Goal: Task Accomplishment & Management: Manage account settings

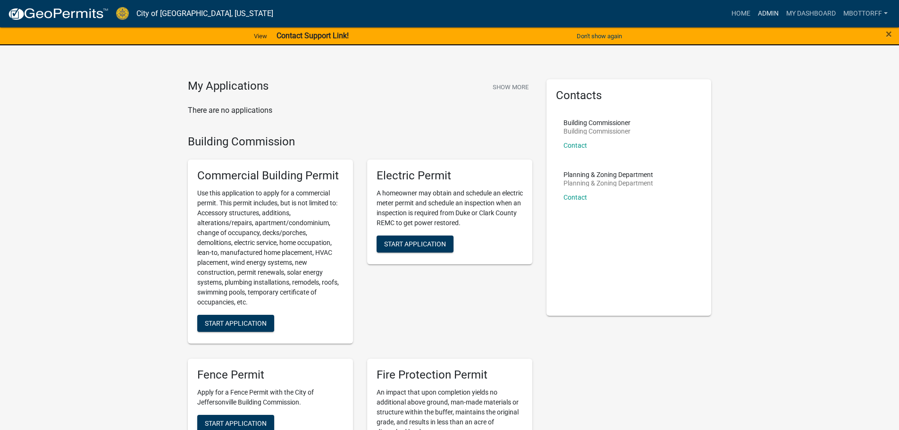
click at [762, 13] on link "Admin" at bounding box center [769, 14] width 28 height 18
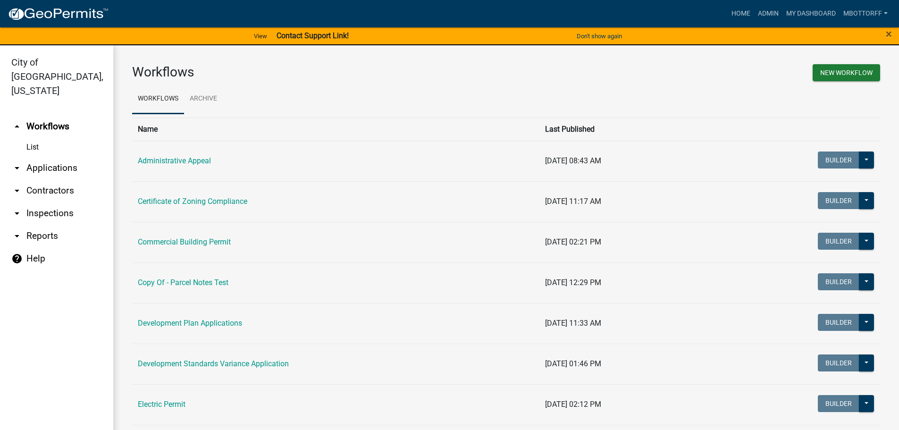
click at [50, 157] on link "arrow_drop_down Applications" at bounding box center [56, 168] width 113 height 23
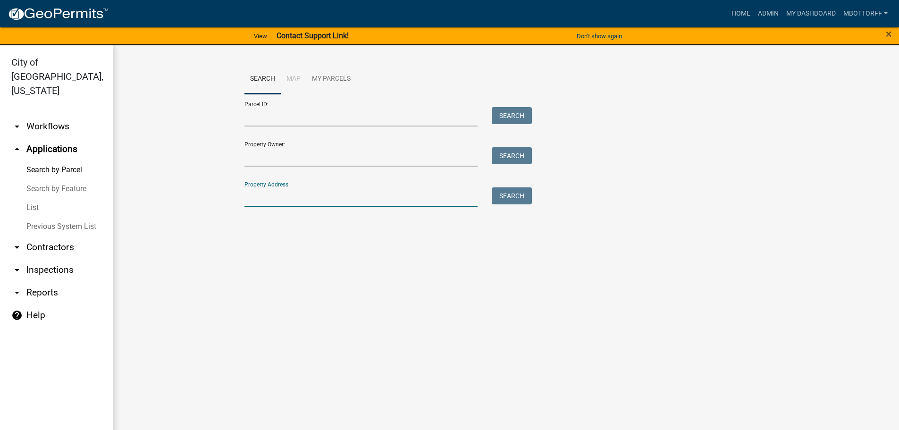
click at [273, 195] on input "Property Address:" at bounding box center [362, 196] width 234 height 19
type input "1712 NOLE"
click at [514, 193] on button "Search" at bounding box center [512, 195] width 40 height 17
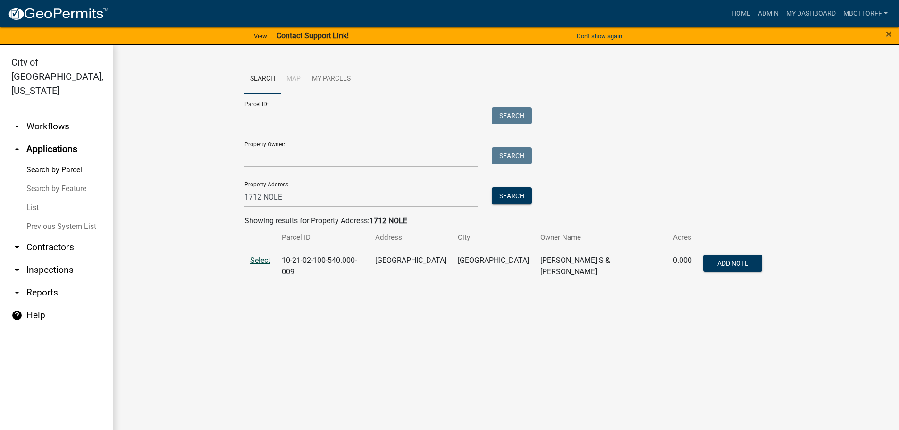
click at [254, 263] on span "Select" at bounding box center [260, 260] width 20 height 9
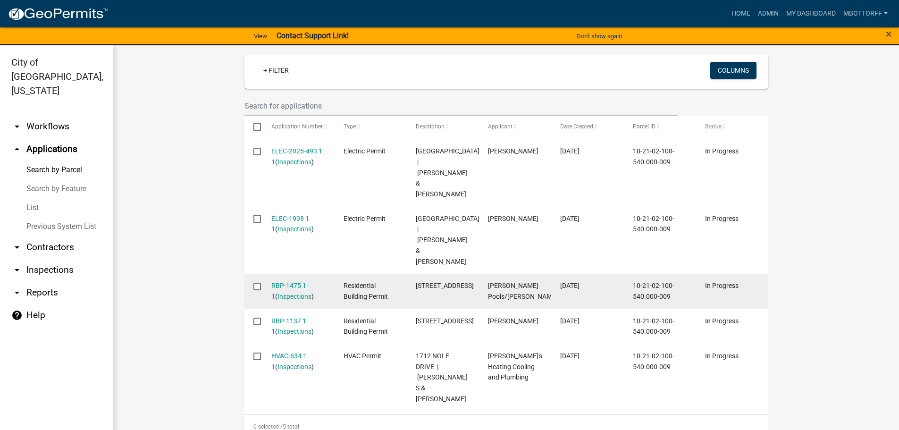
scroll to position [315, 0]
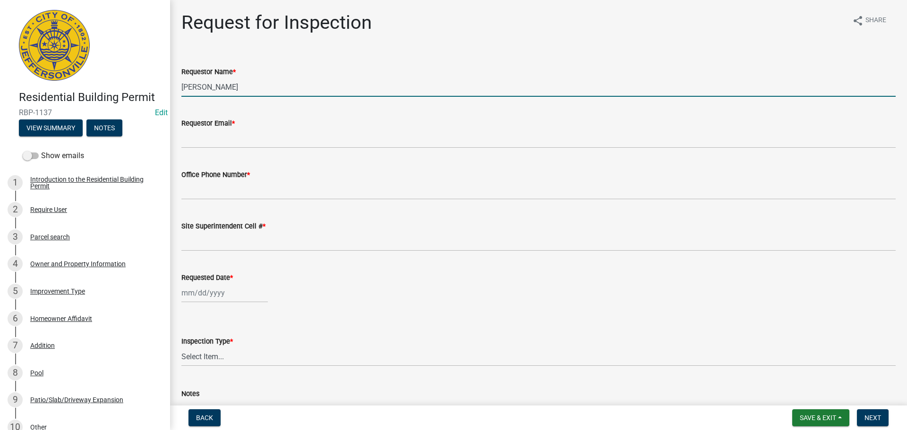
drag, startPoint x: 222, startPoint y: 90, endPoint x: 104, endPoint y: 85, distance: 118.1
click at [105, 85] on div "Residential Building Permit RBP-1137 Edit View Summary Notes Show emails 1 Intr…" at bounding box center [453, 215] width 907 height 430
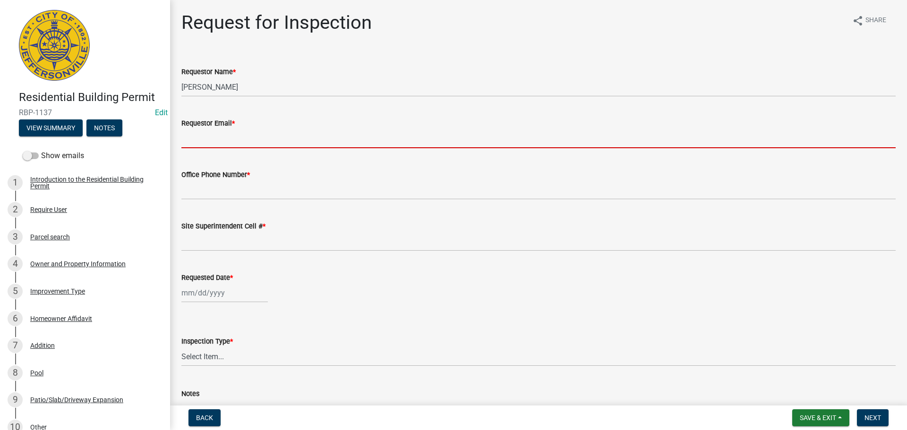
click at [187, 133] on input "Requestor Email *" at bounding box center [538, 138] width 714 height 19
type input "mbottorff@cityofjeff.net"
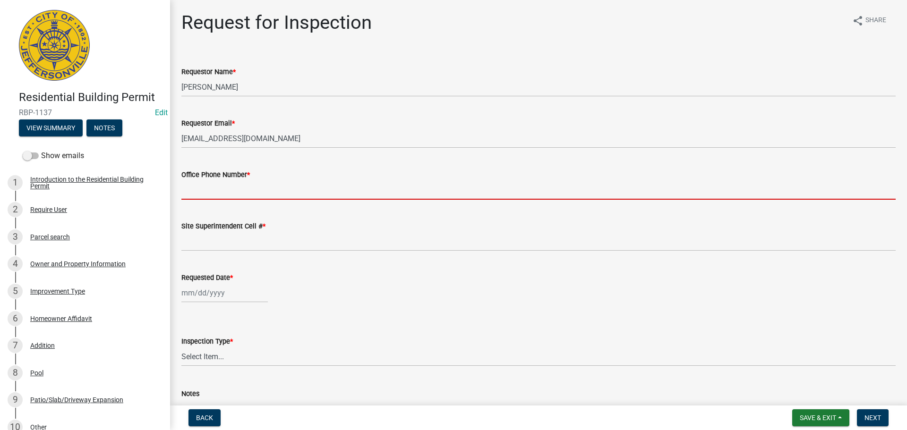
click at [207, 195] on input "Office Phone Number *" at bounding box center [538, 189] width 714 height 19
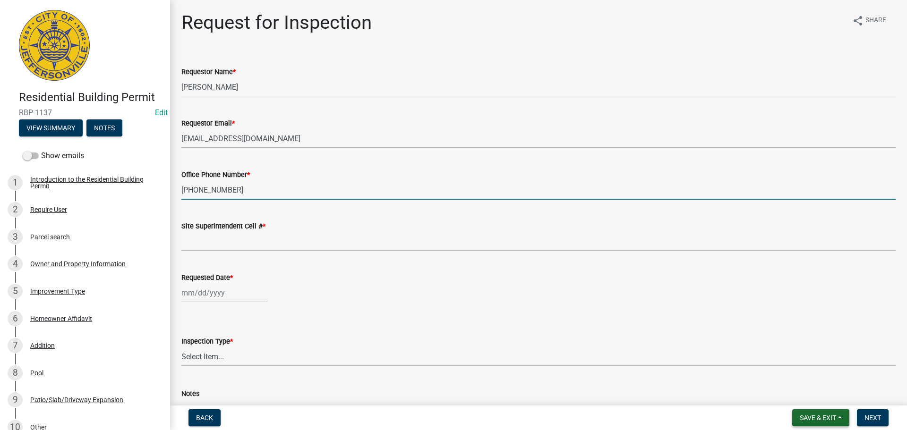
type input "502-905-7793"
click at [803, 414] on span "Save & Exit" at bounding box center [817, 418] width 36 height 8
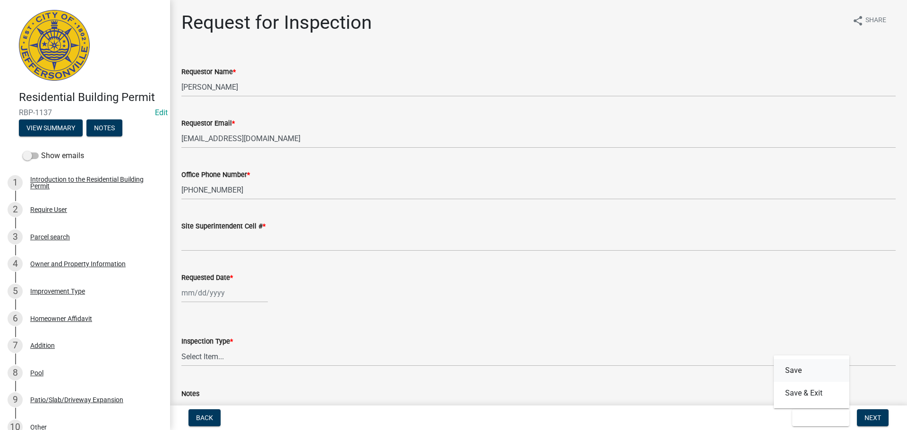
click at [792, 372] on button "Save" at bounding box center [811, 370] width 76 height 23
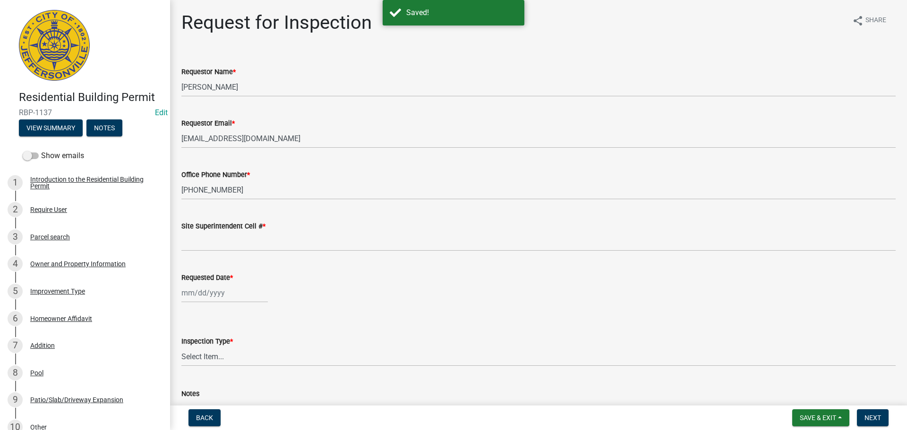
scroll to position [86, 0]
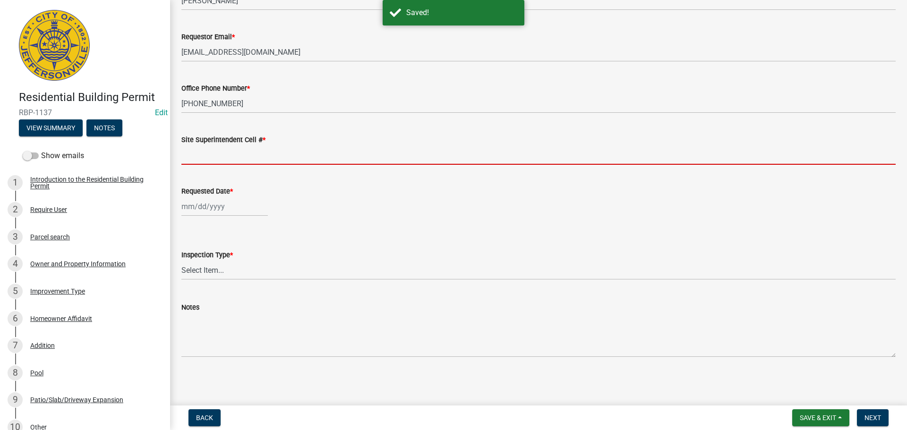
click at [192, 158] on input "Site Superintendent Cell # *" at bounding box center [538, 154] width 714 height 19
type input "SAME"
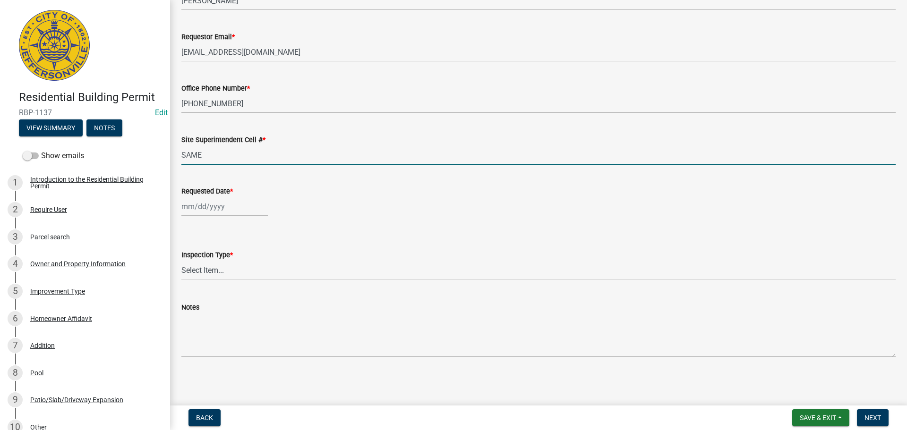
click at [212, 207] on div at bounding box center [224, 206] width 86 height 19
select select "9"
select select "2025"
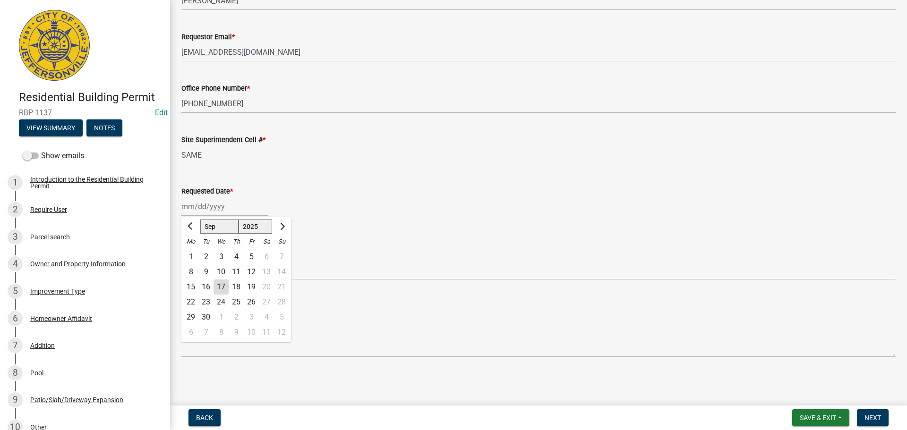
click at [237, 287] on div "18" at bounding box center [236, 287] width 15 height 15
type input "09/18/2025"
click at [197, 273] on select "Select Item... Footer Foundation Framing Final" at bounding box center [538, 270] width 714 height 19
click at [181, 261] on select "Select Item... Footer Foundation Framing Final" at bounding box center [538, 270] width 714 height 19
select select "cf00f61e-4b77-4892-83dd-df63e4708b2f"
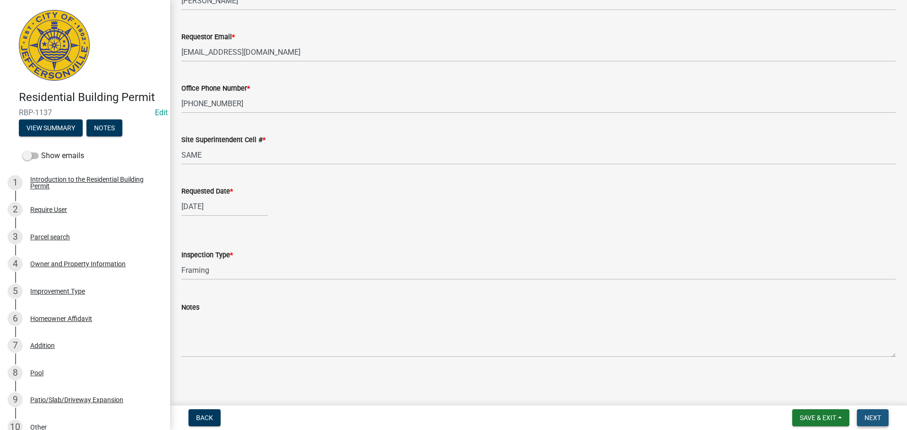
click at [870, 417] on span "Next" at bounding box center [872, 418] width 17 height 8
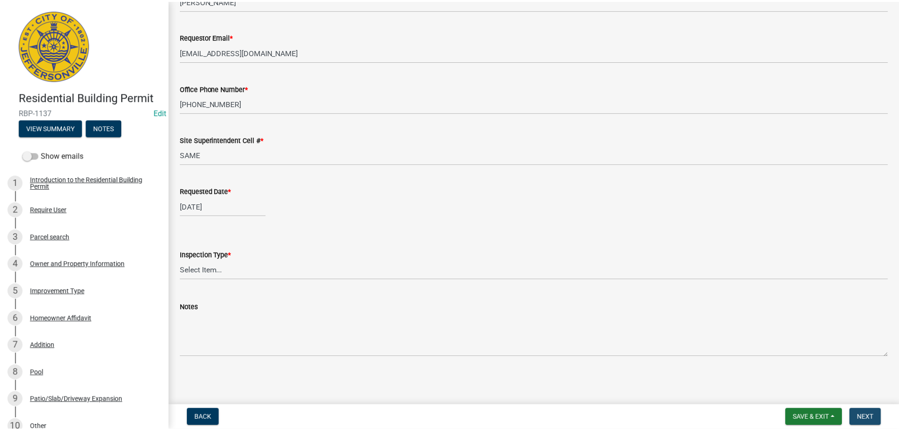
scroll to position [0, 0]
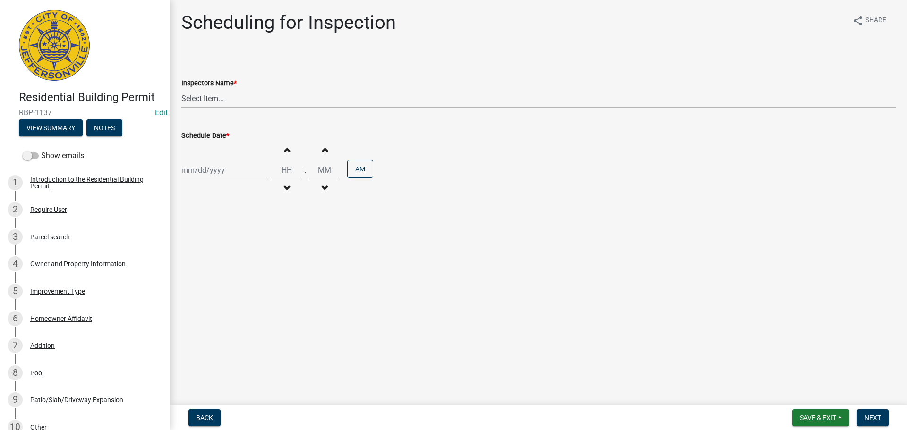
click at [195, 93] on select "Select Item... jramsey (Jeremy Ramsey) MaryFrey (Mary Frey) mkruer (Mike Kruer)…" at bounding box center [538, 98] width 714 height 19
select select "fdb3bcc6-ce93-4663-8a18-5c08884dd177"
click at [181, 89] on select "Select Item... jramsey (Jeremy Ramsey) MaryFrey (Mary Frey) mkruer (Mike Kruer)…" at bounding box center [538, 98] width 714 height 19
click at [192, 174] on div at bounding box center [224, 170] width 86 height 19
select select "9"
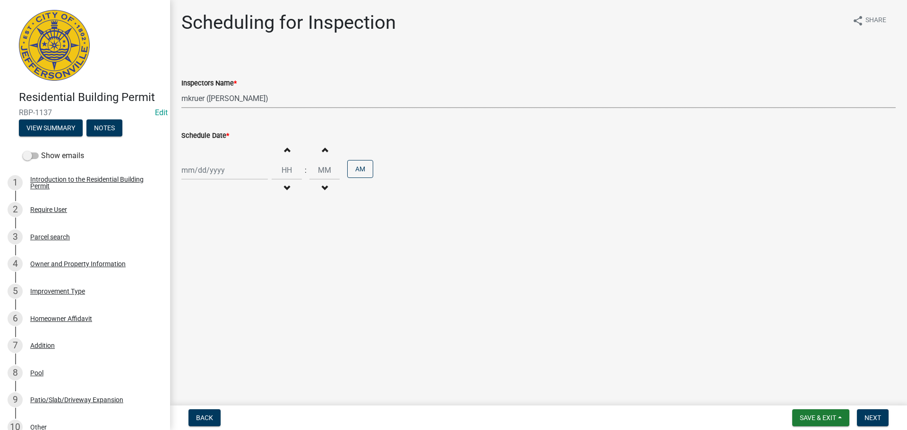
select select "2025"
click at [236, 252] on div "18" at bounding box center [236, 250] width 15 height 15
type input "[DATE]"
drag, startPoint x: 868, startPoint y: 416, endPoint x: 860, endPoint y: 410, distance: 9.7
click at [868, 416] on span "Next" at bounding box center [872, 418] width 17 height 8
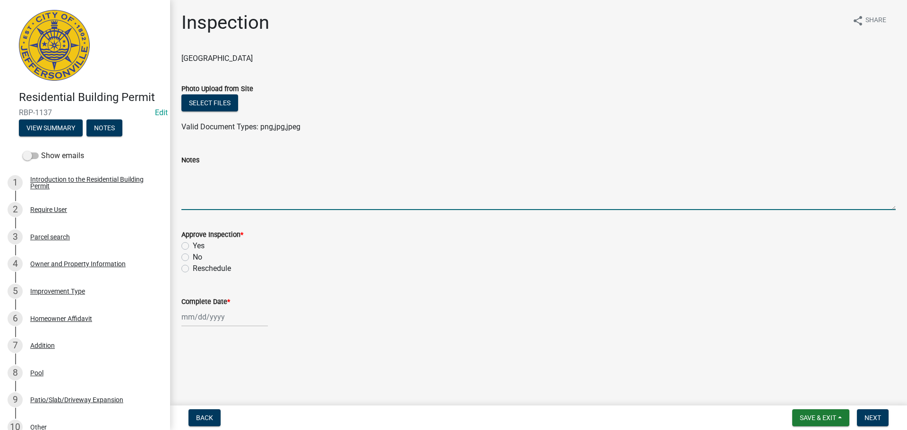
click at [195, 179] on textarea "Notes" at bounding box center [538, 188] width 714 height 44
type textarea "AFTER 10"
click at [840, 416] on button "Save & Exit" at bounding box center [820, 417] width 57 height 17
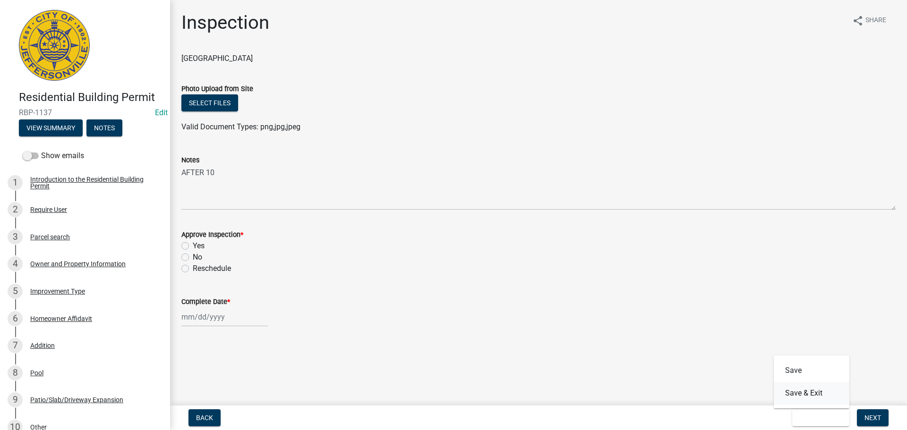
click at [818, 394] on button "Save & Exit" at bounding box center [811, 393] width 76 height 23
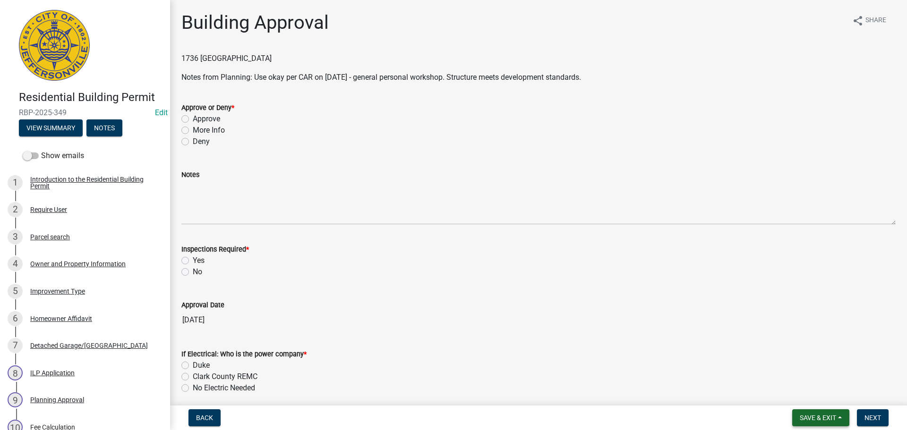
click at [818, 421] on span "Save & Exit" at bounding box center [817, 418] width 36 height 8
click at [808, 394] on button "Save & Exit" at bounding box center [811, 393] width 76 height 23
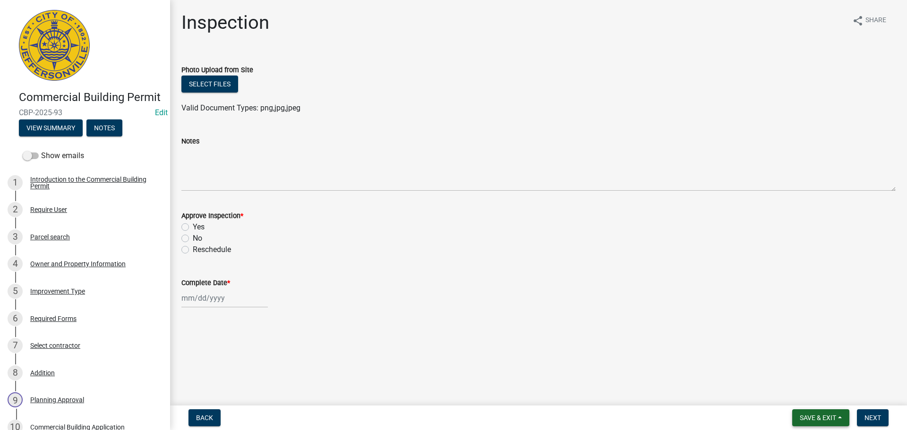
click at [819, 415] on span "Save & Exit" at bounding box center [817, 418] width 36 height 8
click at [811, 393] on button "Save & Exit" at bounding box center [811, 393] width 76 height 23
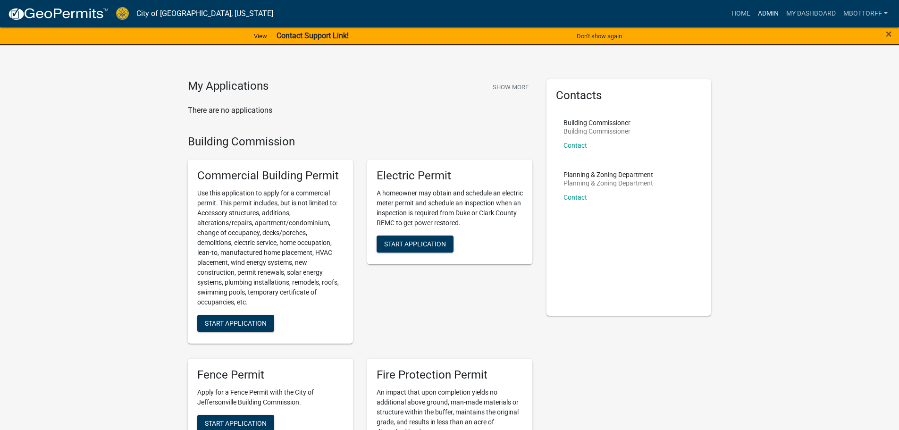
click at [764, 14] on link "Admin" at bounding box center [769, 14] width 28 height 18
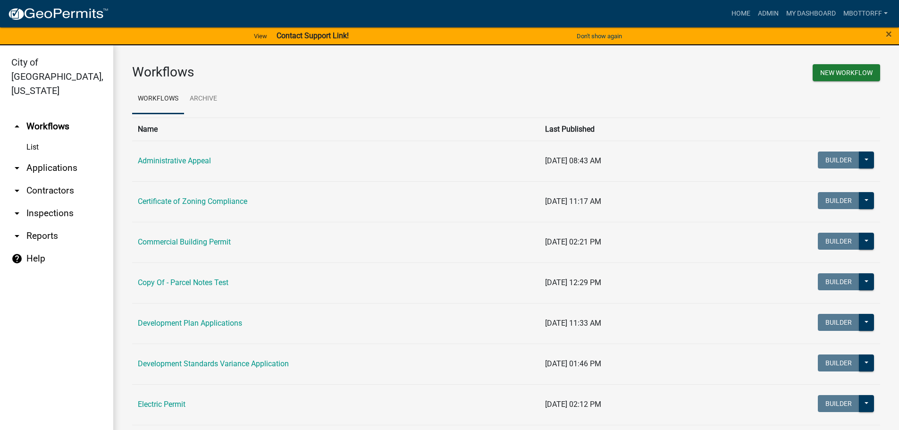
drag, startPoint x: 48, startPoint y: 156, endPoint x: 106, endPoint y: 154, distance: 58.6
click at [48, 157] on link "arrow_drop_down Applications" at bounding box center [56, 168] width 113 height 23
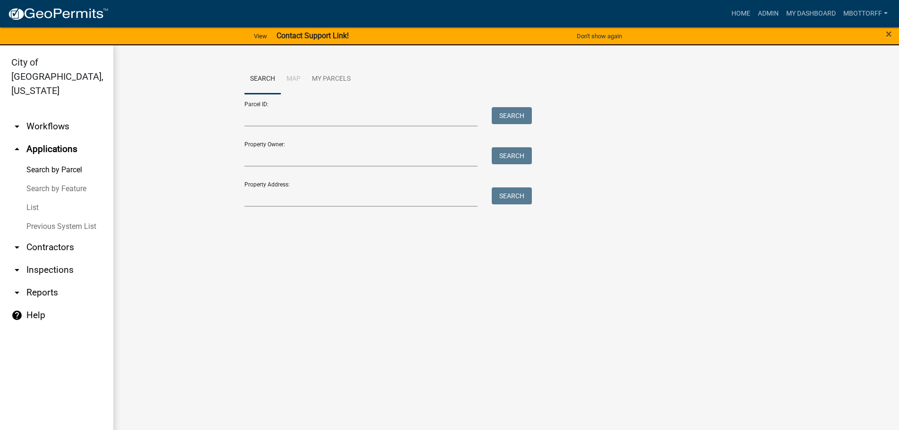
click at [287, 34] on strong "Contact Support Link!" at bounding box center [313, 35] width 72 height 9
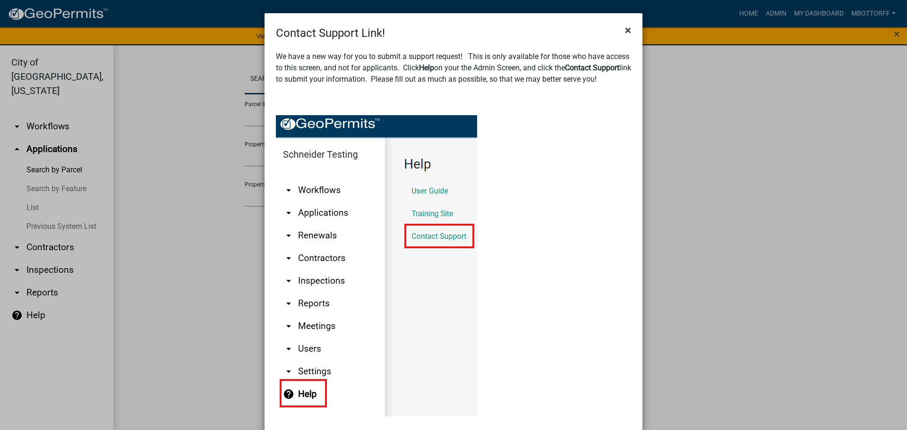
click at [625, 31] on span "×" at bounding box center [628, 30] width 6 height 13
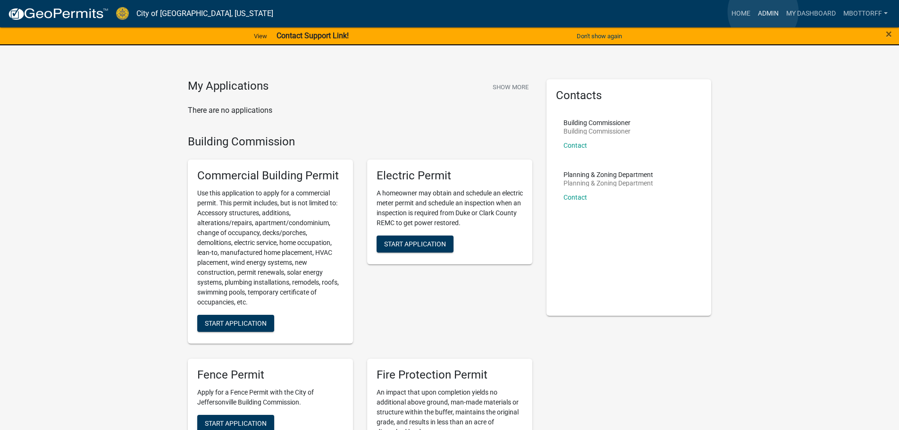
click at [763, 12] on link "Admin" at bounding box center [769, 14] width 28 height 18
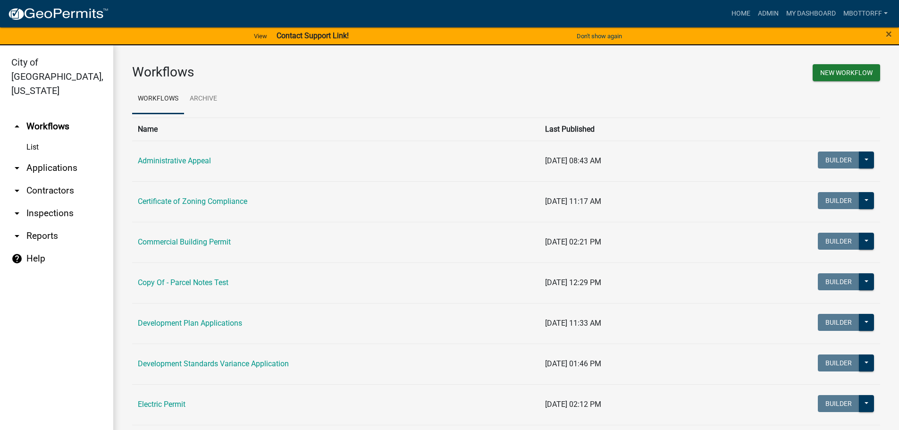
click at [46, 157] on link "arrow_drop_down Applications" at bounding box center [56, 168] width 113 height 23
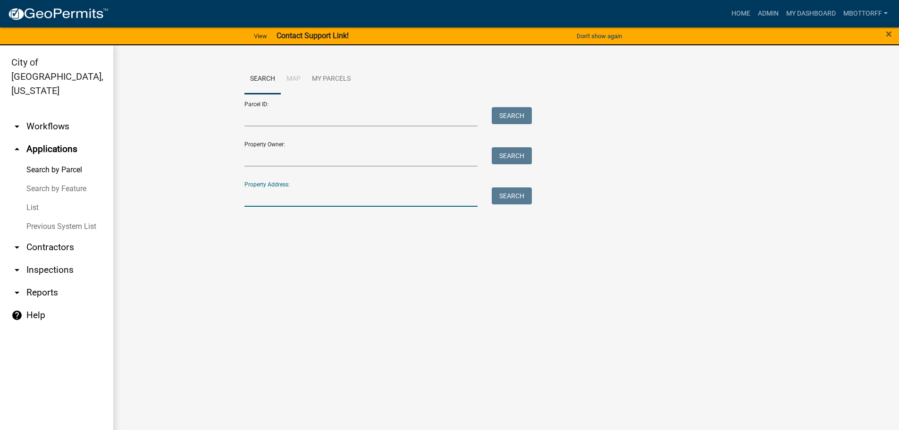
click at [271, 197] on input "Property Address:" at bounding box center [362, 196] width 234 height 19
type input "1 RIVER"
click at [506, 196] on button "Search" at bounding box center [512, 195] width 40 height 17
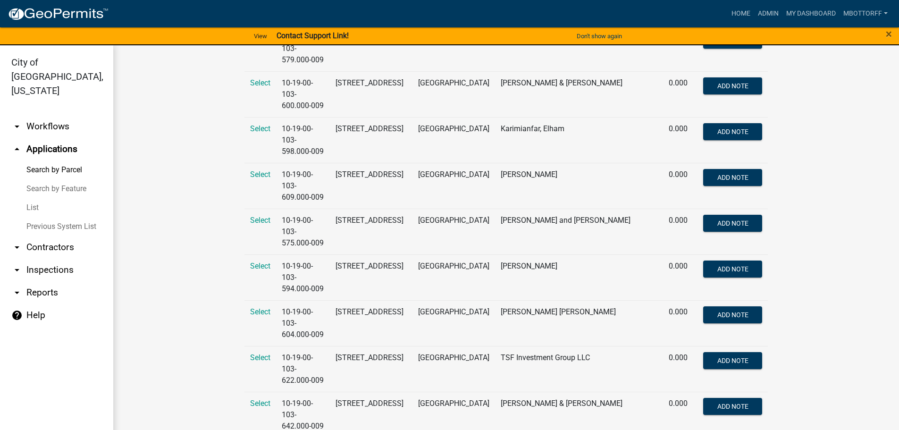
scroll to position [2078, 0]
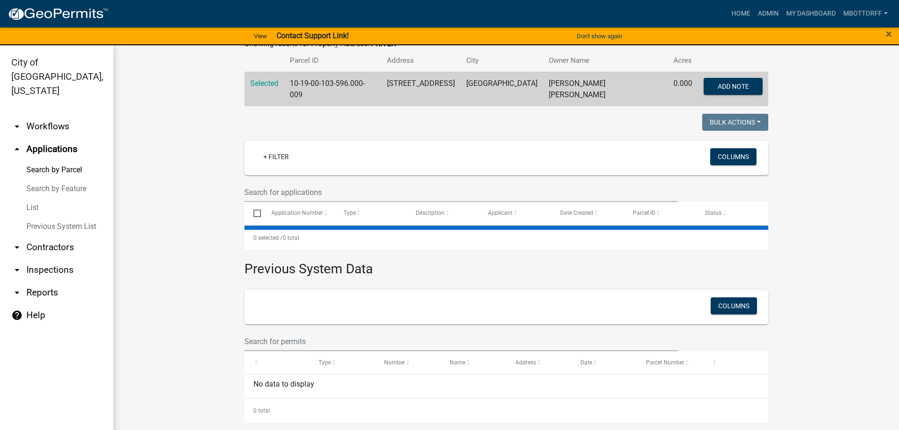
scroll to position [0, 0]
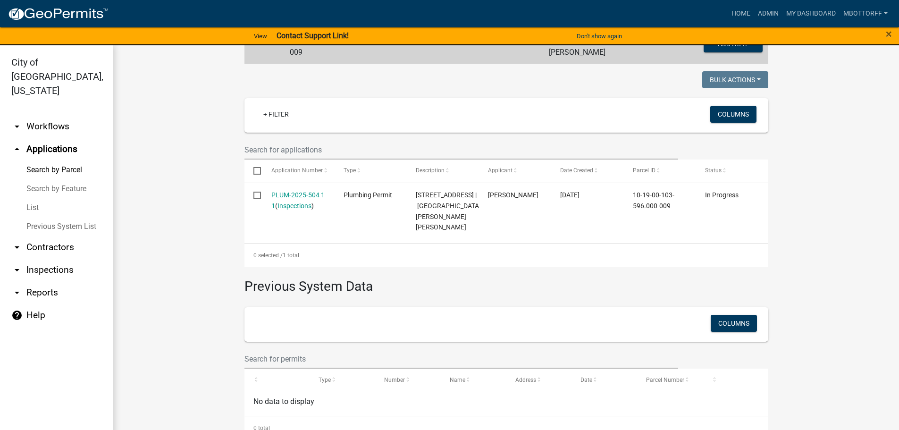
scroll to position [259, 0]
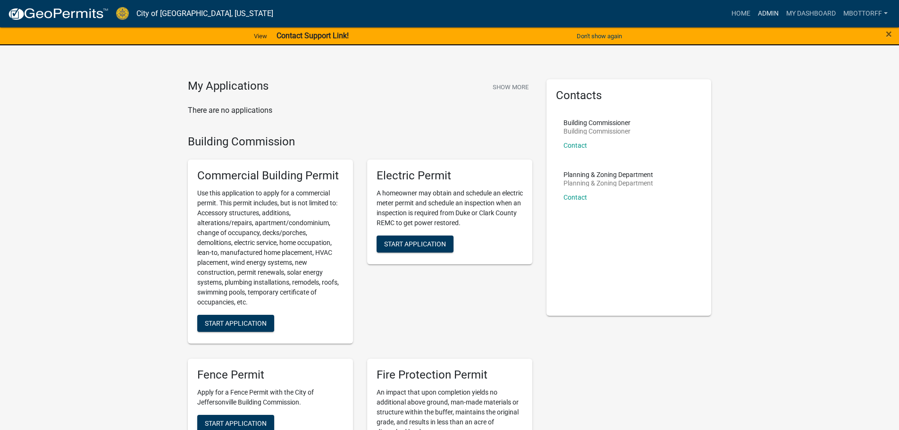
click at [760, 16] on link "Admin" at bounding box center [769, 14] width 28 height 18
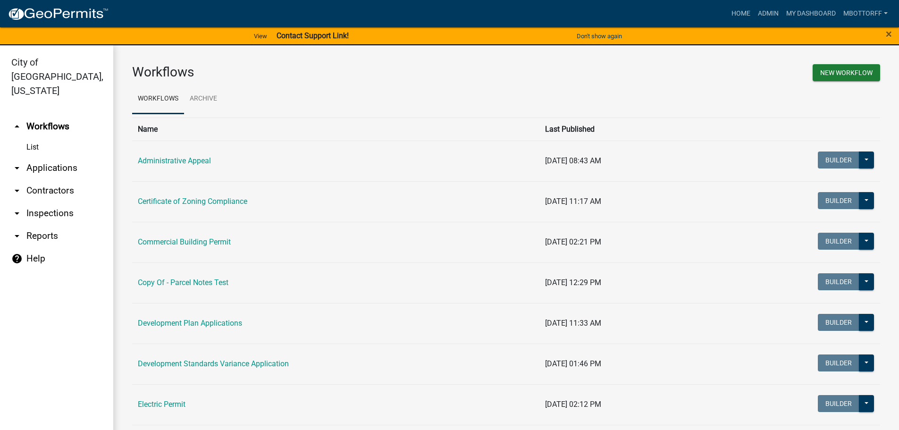
click at [41, 202] on link "arrow_drop_down Inspections" at bounding box center [56, 213] width 113 height 23
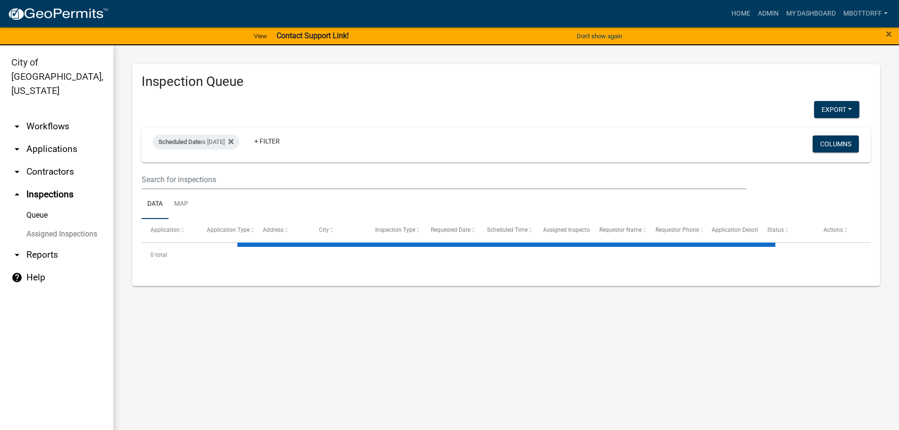
select select "3: 100"
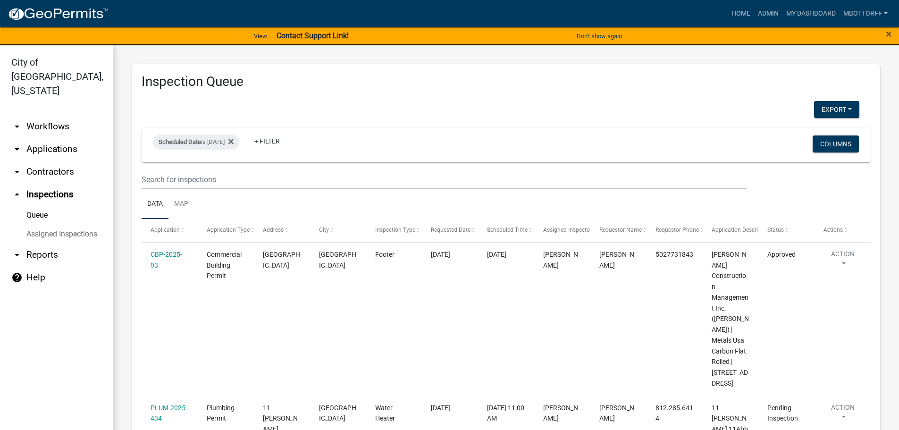
click at [50, 225] on link "Assigned Inspections" at bounding box center [56, 234] width 113 height 19
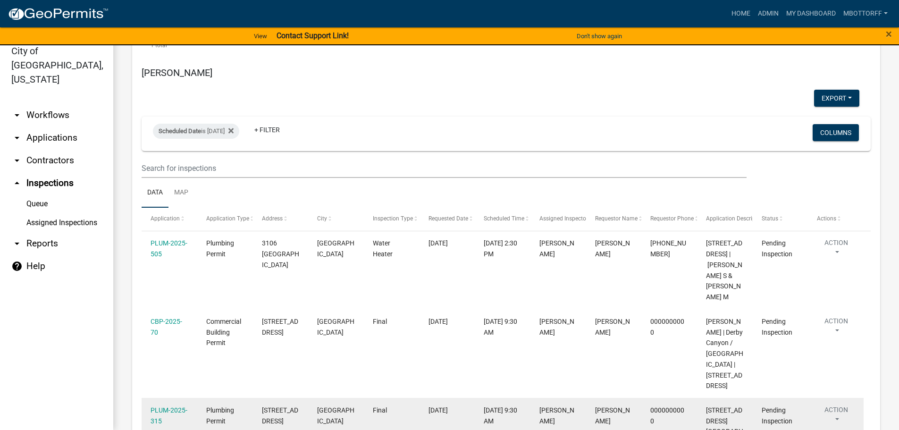
scroll to position [4141, 0]
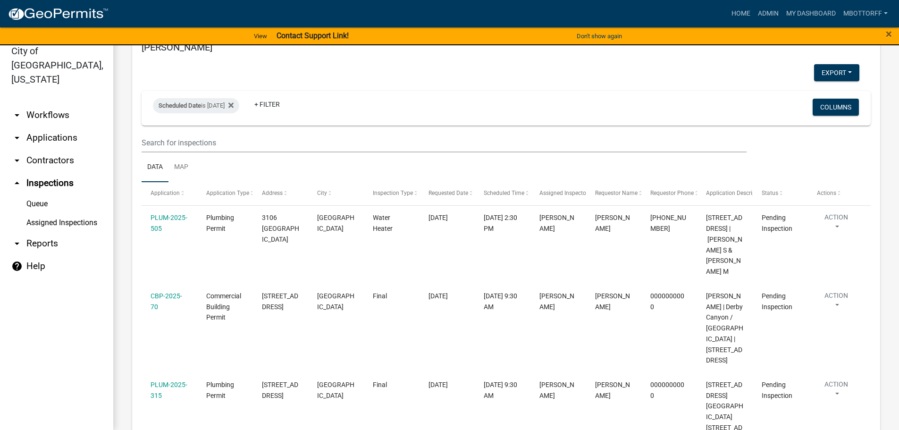
click at [47, 149] on link "arrow_drop_down Contractors" at bounding box center [56, 160] width 113 height 23
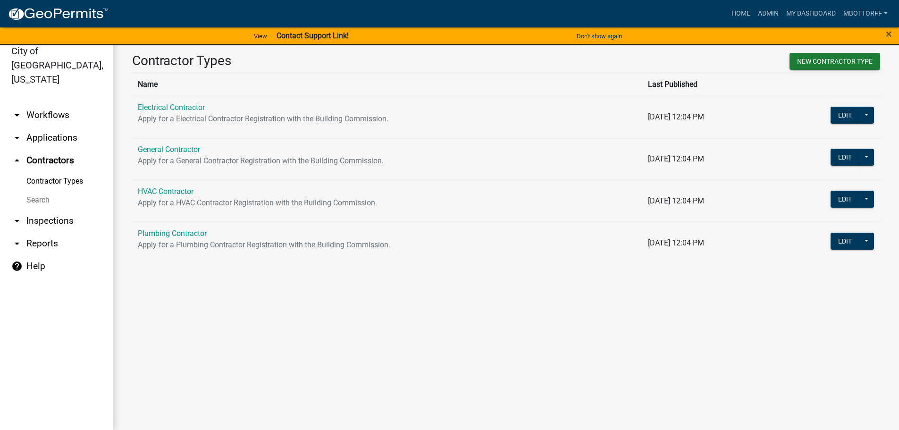
click at [42, 191] on link "Search" at bounding box center [56, 200] width 113 height 19
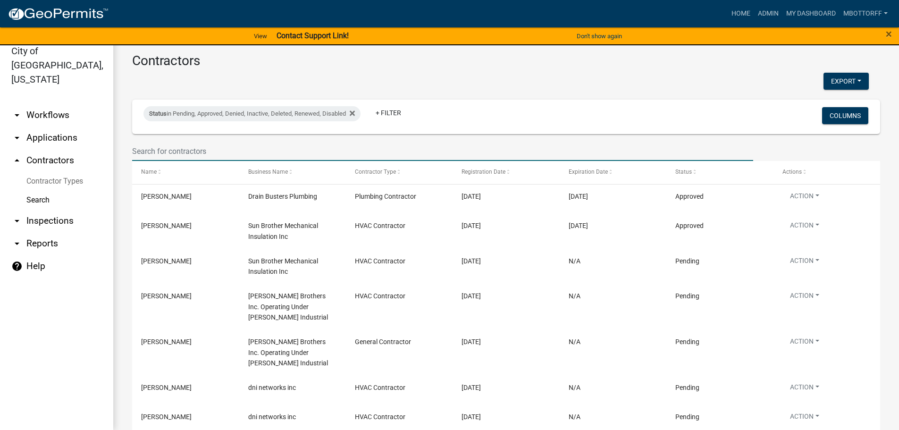
click at [179, 152] on input "text" at bounding box center [442, 151] width 621 height 19
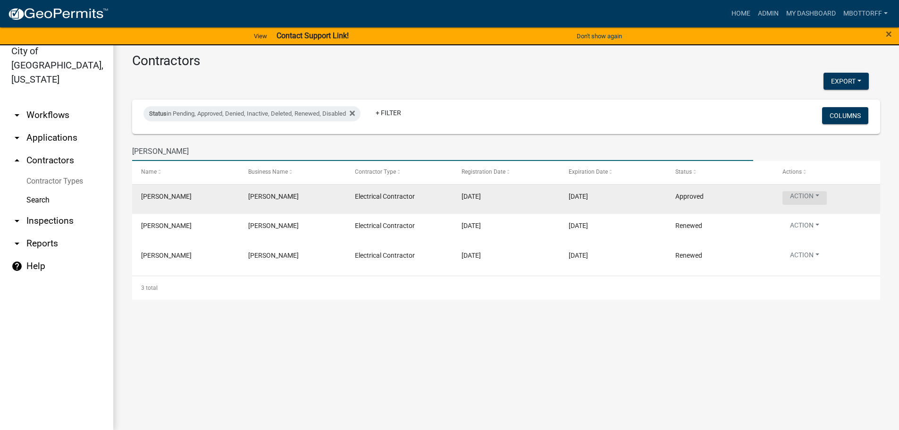
type input "JERRY JACKSON"
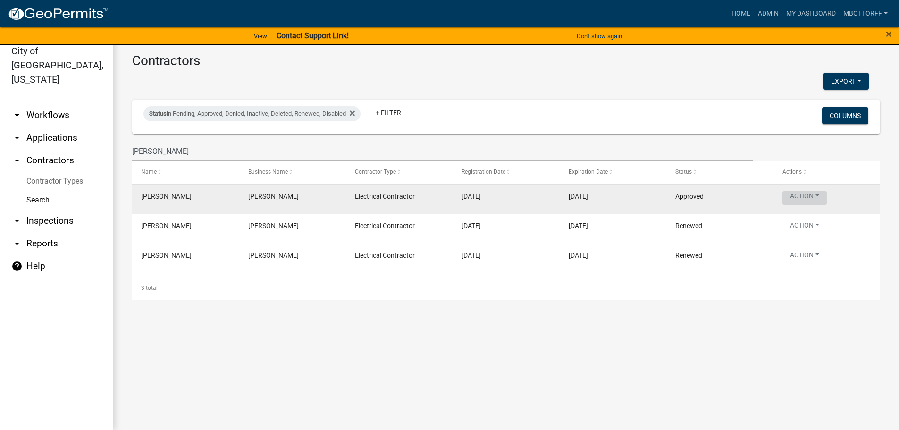
click at [819, 196] on button "Action" at bounding box center [805, 198] width 44 height 14
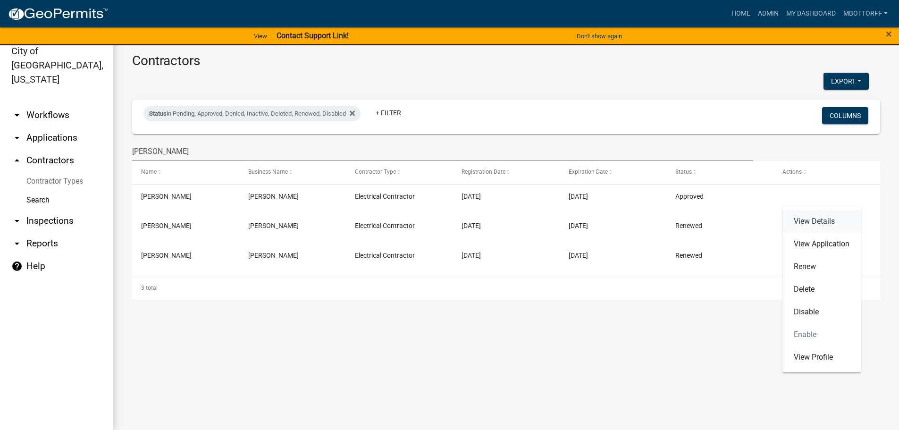
click at [816, 218] on link "View Details" at bounding box center [822, 221] width 78 height 23
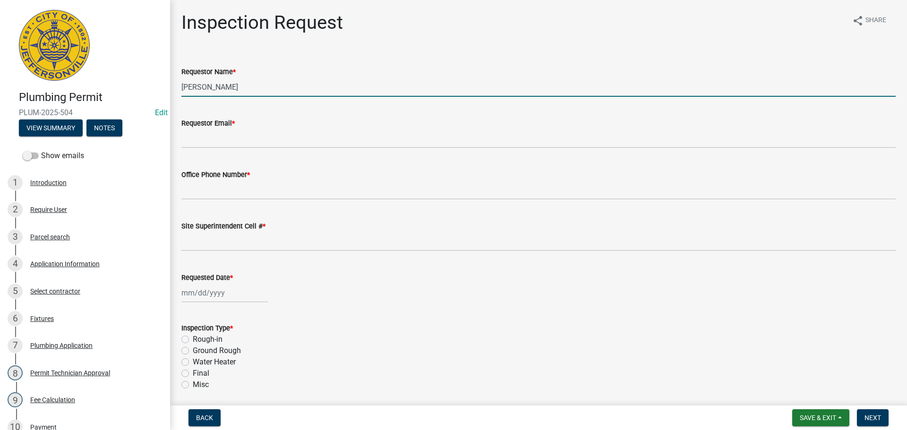
drag, startPoint x: 242, startPoint y: 87, endPoint x: 27, endPoint y: 61, distance: 216.5
click at [47, 56] on div "Plumbing Permit PLUM-2025-504 Edit View Summary Notes Show emails 1 Introductio…" at bounding box center [453, 215] width 907 height 430
type input "m"
type input "MELINDA"
click at [55, 263] on div "Application Information" at bounding box center [64, 264] width 69 height 7
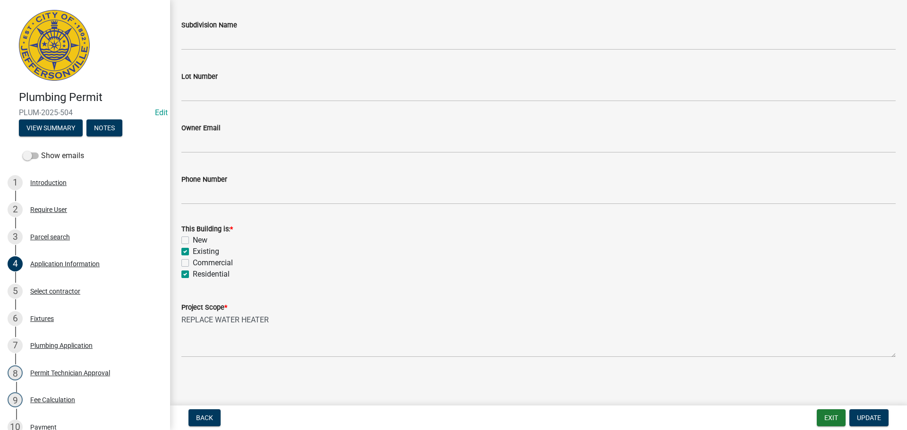
scroll to position [235, 0]
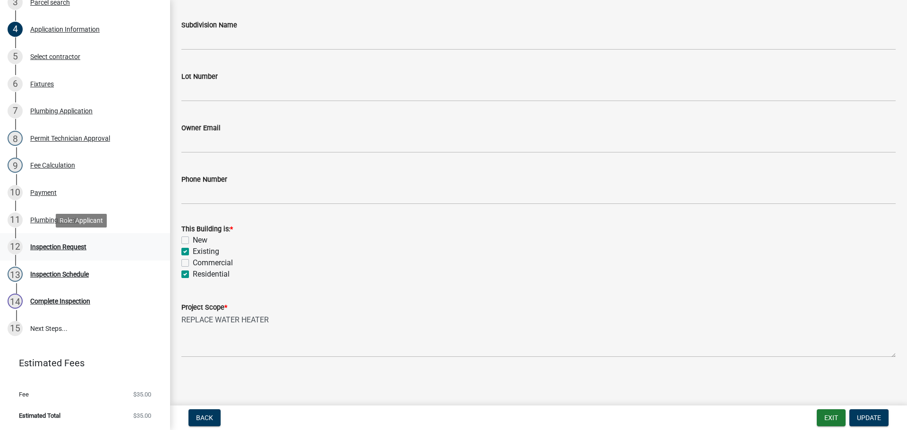
click at [44, 247] on div "Inspection Request" at bounding box center [58, 247] width 56 height 7
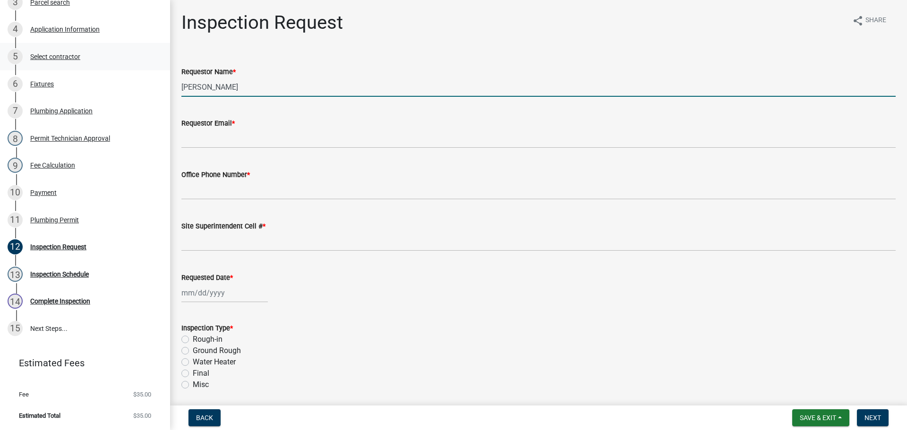
drag, startPoint x: 246, startPoint y: 88, endPoint x: 6, endPoint y: 57, distance: 241.9
click at [26, 68] on div "Plumbing Permit PLUM-2025-504 Edit View Summary Notes Show emails 1 Introductio…" at bounding box center [453, 215] width 907 height 430
type input "MELINDA"
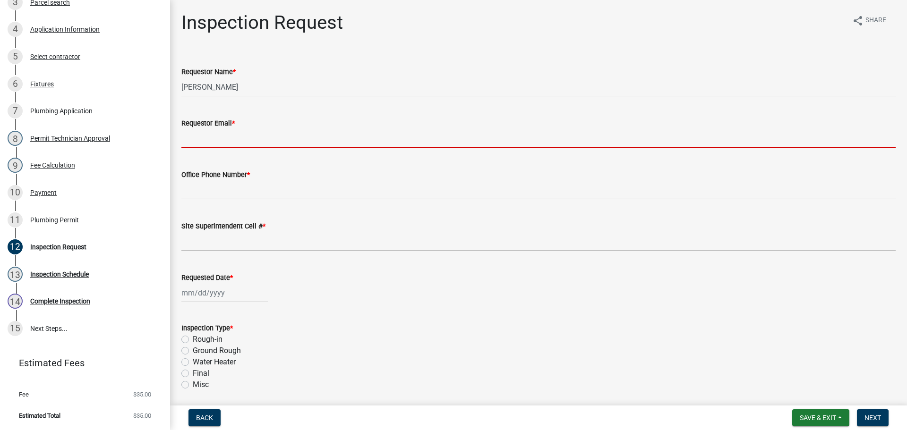
click at [194, 134] on input "Requestor Email *" at bounding box center [538, 138] width 714 height 19
type input "mbottorff@cityofjeff.net"
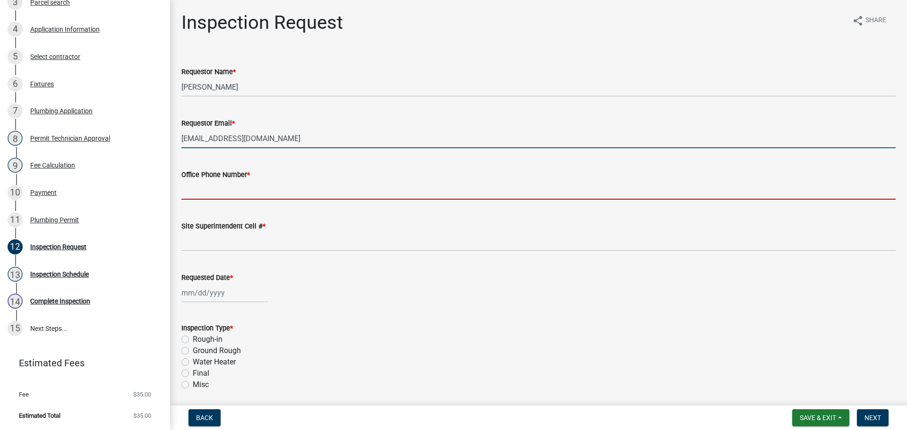
click at [229, 183] on input "Office Phone Number *" at bounding box center [538, 189] width 714 height 19
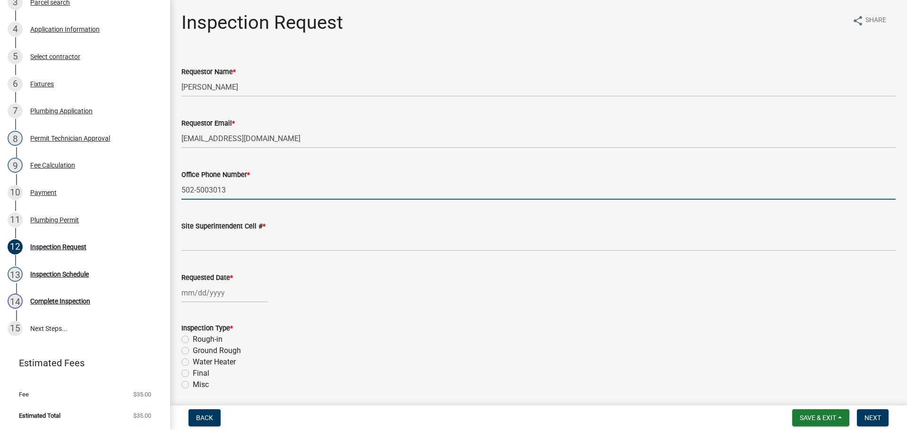
click at [208, 190] on input "502-5003013" at bounding box center [538, 189] width 714 height 19
type input "502-500-3013"
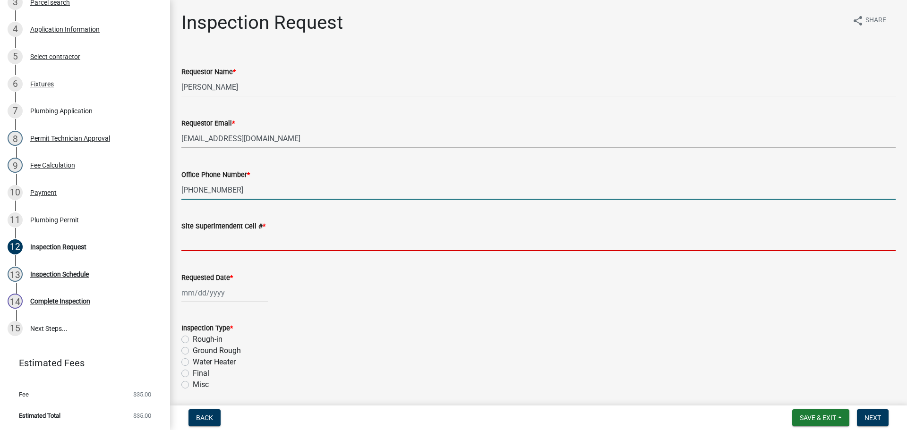
click at [203, 246] on input "Site Superintendent Cell # *" at bounding box center [538, 241] width 714 height 19
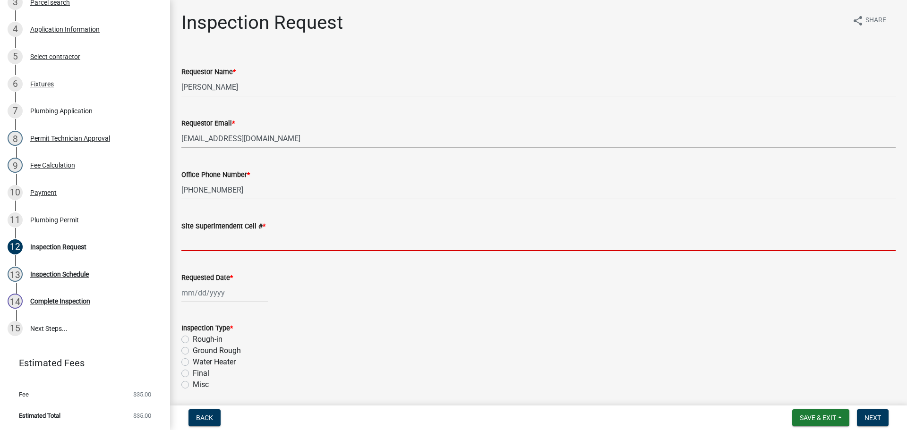
type input "SAME"
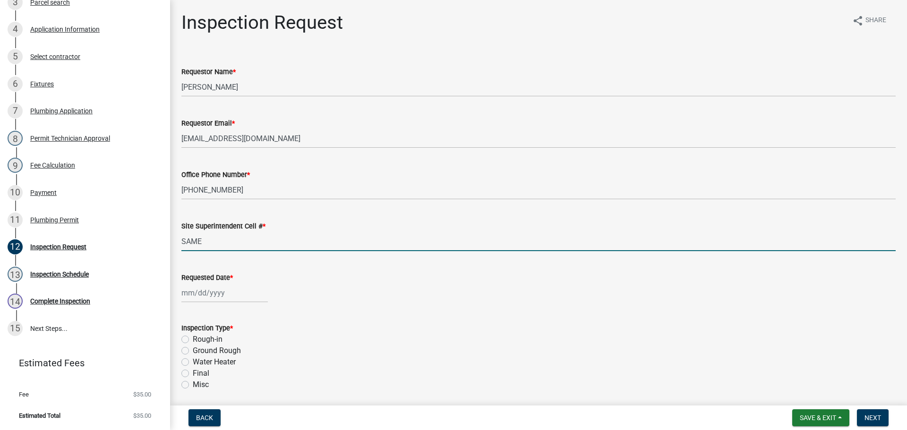
click at [212, 293] on div at bounding box center [224, 292] width 86 height 19
select select "9"
select select "2025"
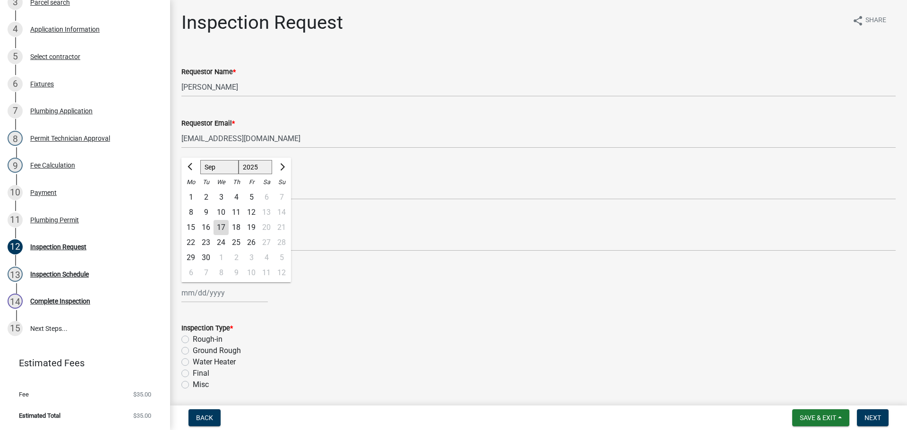
click at [238, 229] on div "18" at bounding box center [236, 227] width 15 height 15
type input "[DATE]"
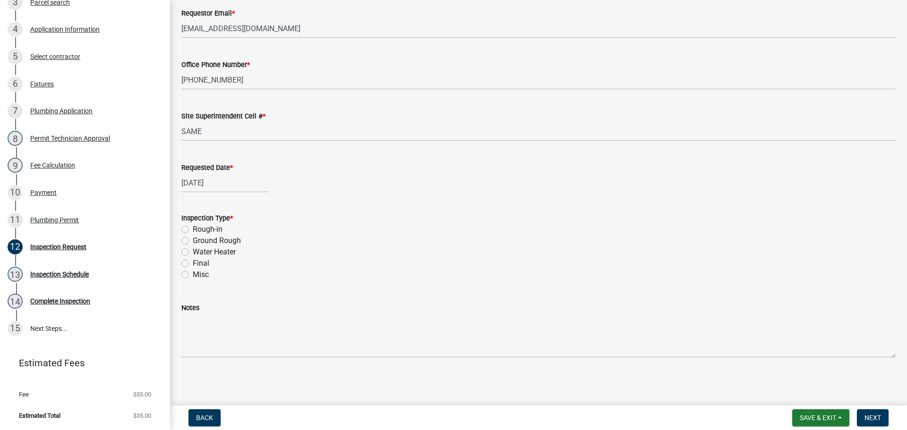
scroll to position [110, 0]
click at [189, 249] on div "Water Heater" at bounding box center [538, 251] width 714 height 11
click at [193, 251] on label "Water Heater" at bounding box center [214, 251] width 43 height 11
click at [193, 251] on input "Water Heater" at bounding box center [196, 249] width 6 height 6
radio input "true"
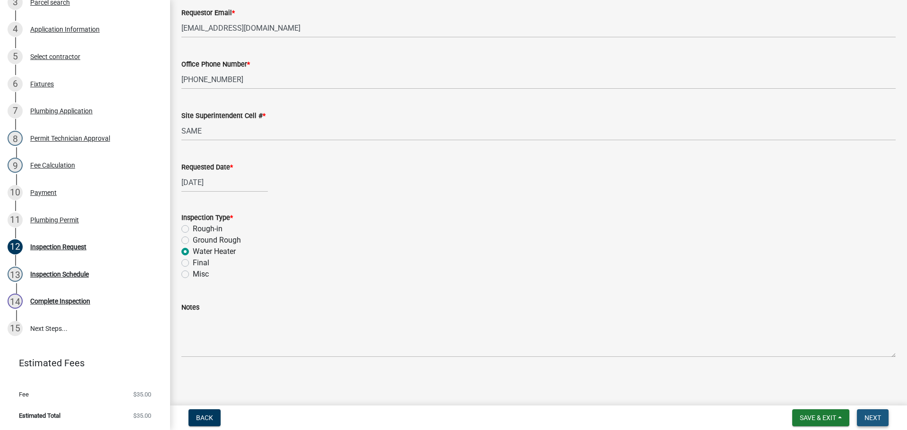
click at [876, 418] on span "Next" at bounding box center [872, 418] width 17 height 8
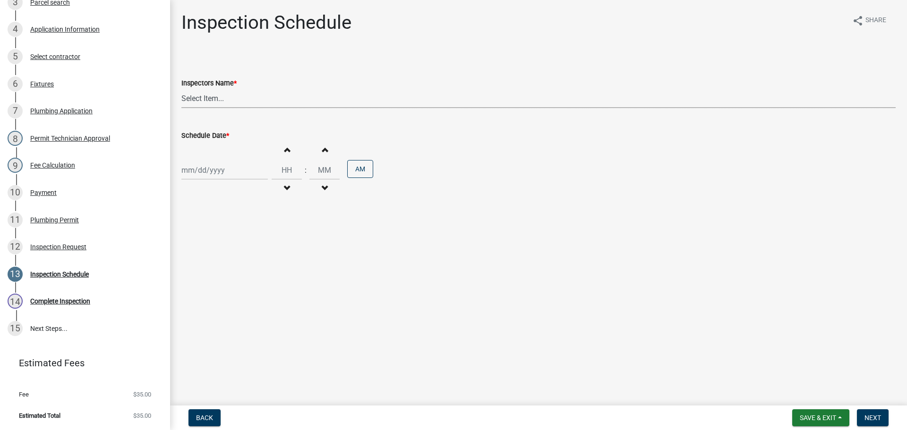
click at [196, 96] on select "Select Item... jramsey (Jeremy Ramsey) MaryFrey (Mary Frey) mkruer (Mike Kruer)…" at bounding box center [538, 98] width 714 height 19
select select "13c97fbc-c819-4cee-844a-0db3d3c4db95"
click at [181, 89] on select "Select Item... jramsey (Jeremy Ramsey) MaryFrey (Mary Frey) mkruer (Mike Kruer)…" at bounding box center [538, 98] width 714 height 19
click at [194, 175] on div at bounding box center [224, 170] width 86 height 19
select select "9"
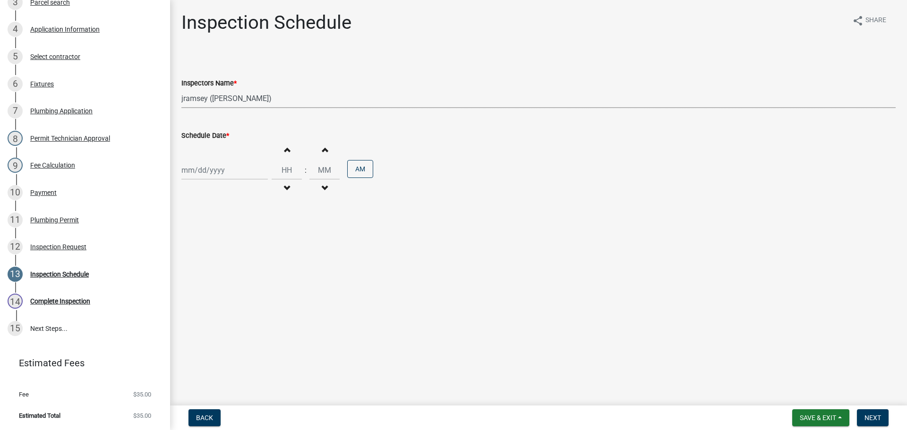
select select "2025"
click at [233, 250] on div "18" at bounding box center [236, 250] width 15 height 15
type input "09/18/2025"
click at [288, 170] on input "Hours" at bounding box center [286, 170] width 30 height 19
type input "12"
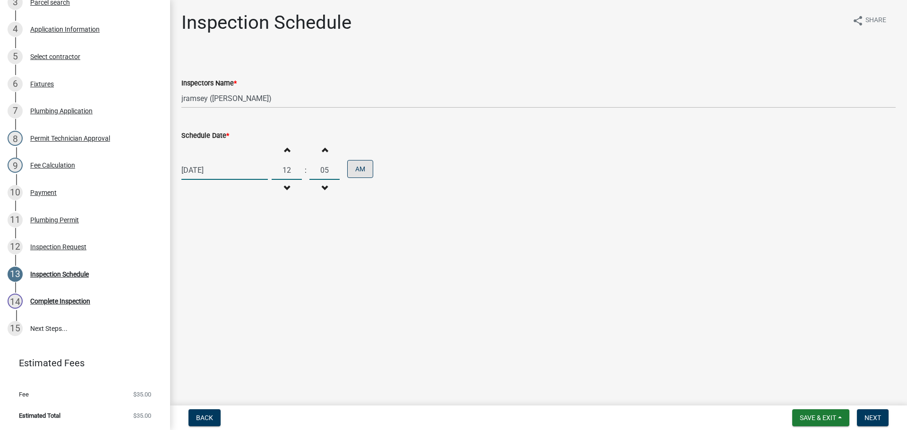
type input "05"
click at [355, 168] on button "AM" at bounding box center [360, 169] width 26 height 18
click at [806, 416] on span "Save & Exit" at bounding box center [817, 418] width 36 height 8
click at [814, 386] on button "Save & Exit" at bounding box center [811, 393] width 76 height 23
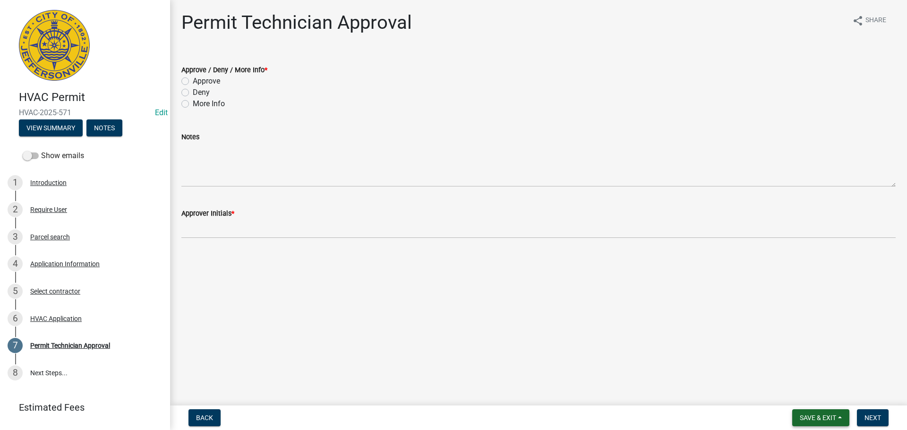
click at [810, 418] on span "Save & Exit" at bounding box center [817, 418] width 36 height 8
click at [810, 396] on button "Save & Exit" at bounding box center [811, 393] width 76 height 23
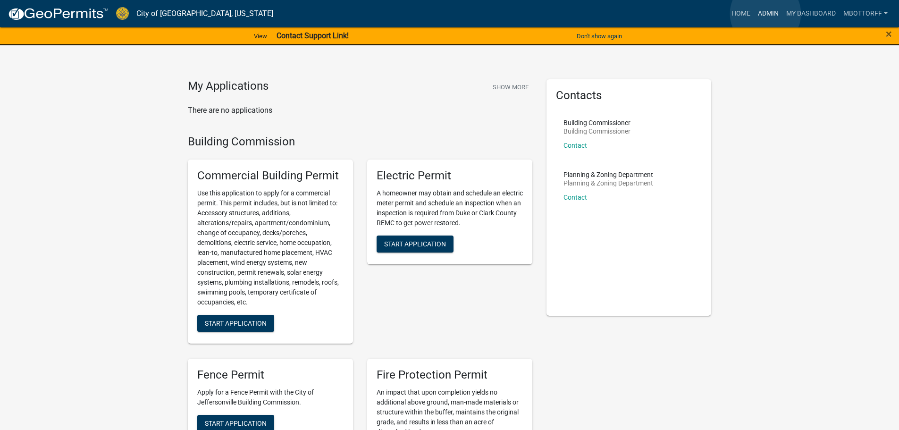
click at [766, 14] on link "Admin" at bounding box center [769, 14] width 28 height 18
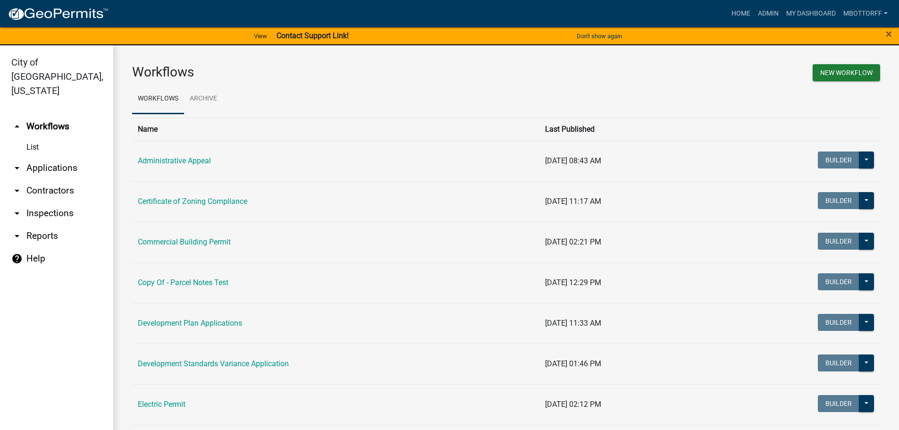
click at [38, 157] on link "arrow_drop_down Applications" at bounding box center [56, 168] width 113 height 23
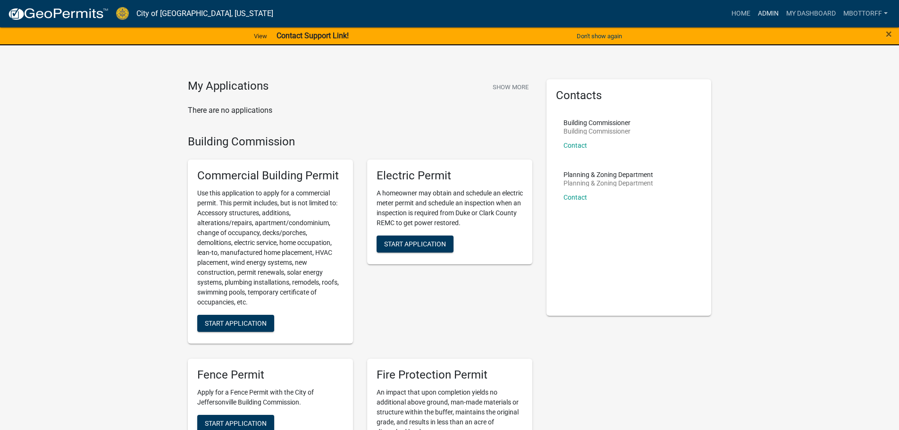
click at [766, 13] on link "Admin" at bounding box center [769, 14] width 28 height 18
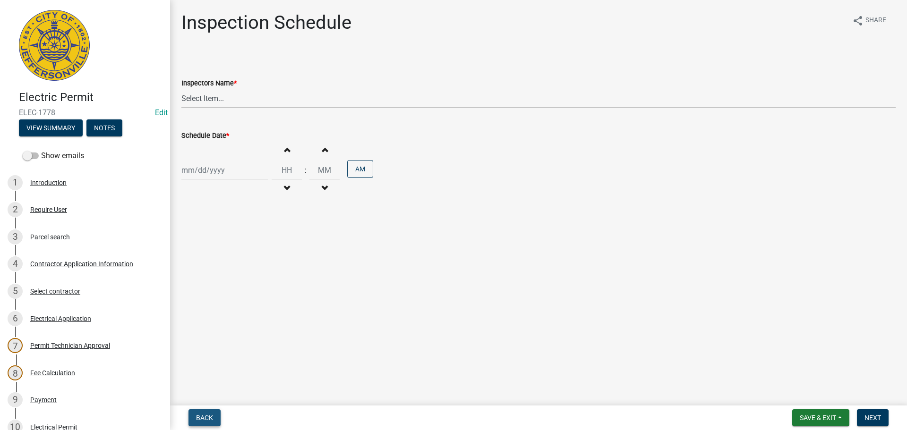
click at [203, 416] on span "Back" at bounding box center [204, 418] width 17 height 8
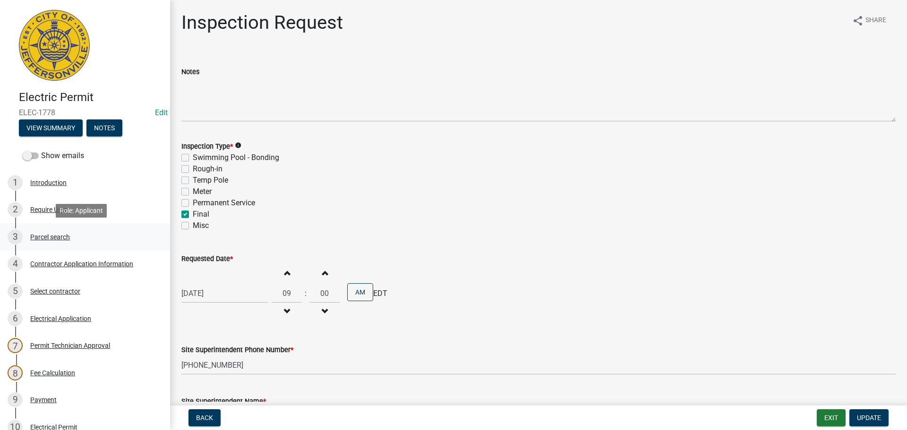
click at [48, 238] on div "Parcel search" at bounding box center [50, 237] width 40 height 7
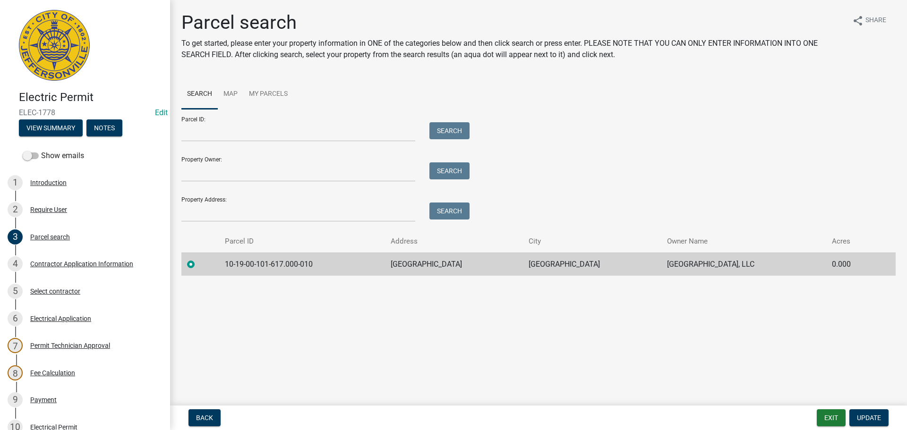
scroll to position [207, 0]
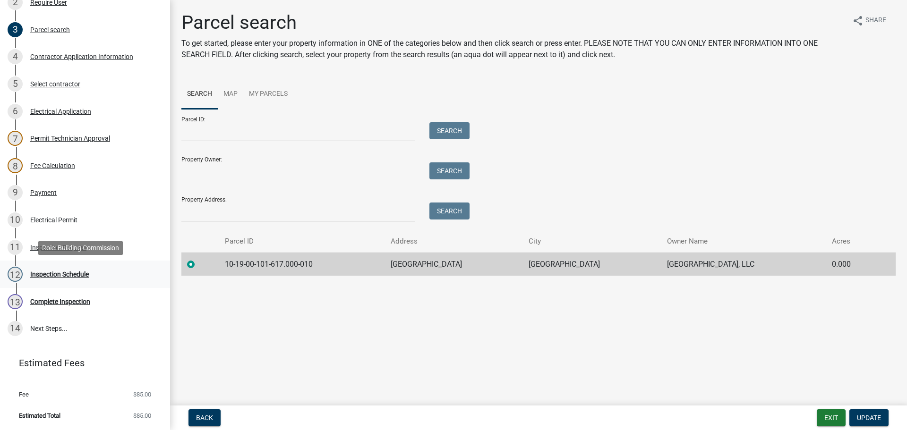
click at [42, 273] on div "Inspection Schedule" at bounding box center [59, 274] width 59 height 7
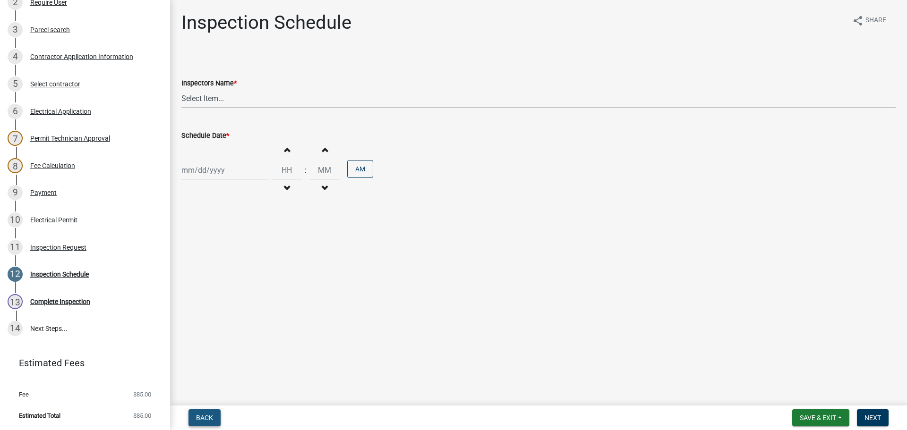
click at [200, 413] on button "Back" at bounding box center [204, 417] width 32 height 17
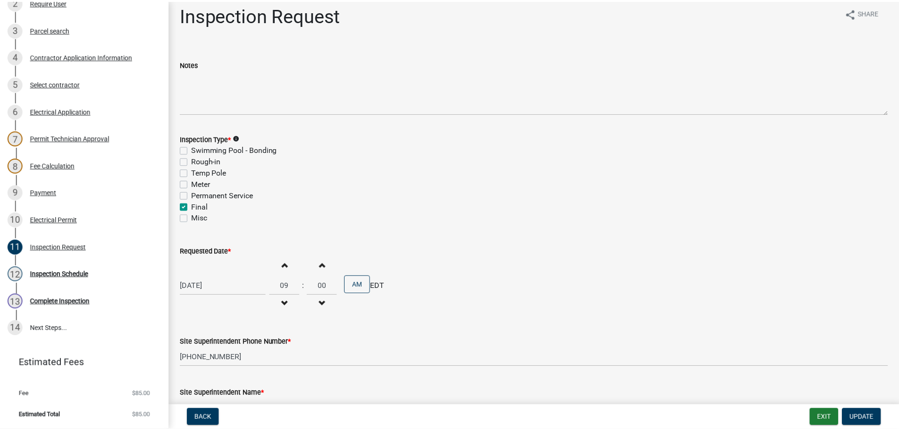
scroll to position [0, 0]
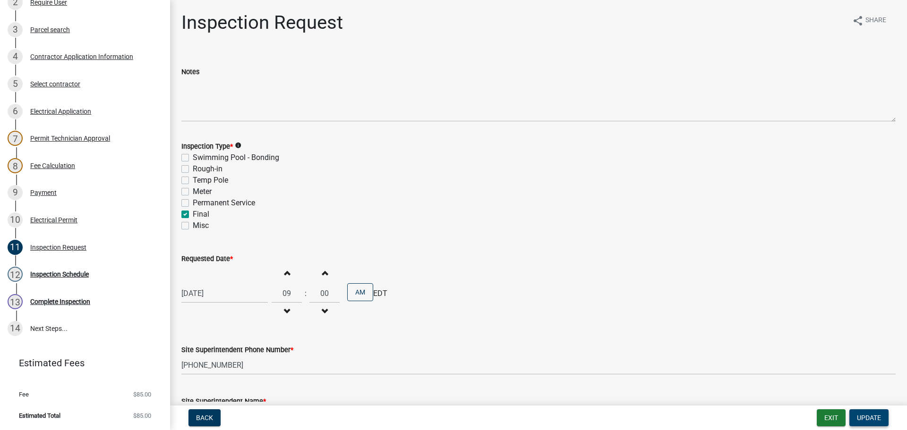
click at [870, 421] on span "Update" at bounding box center [869, 418] width 24 height 8
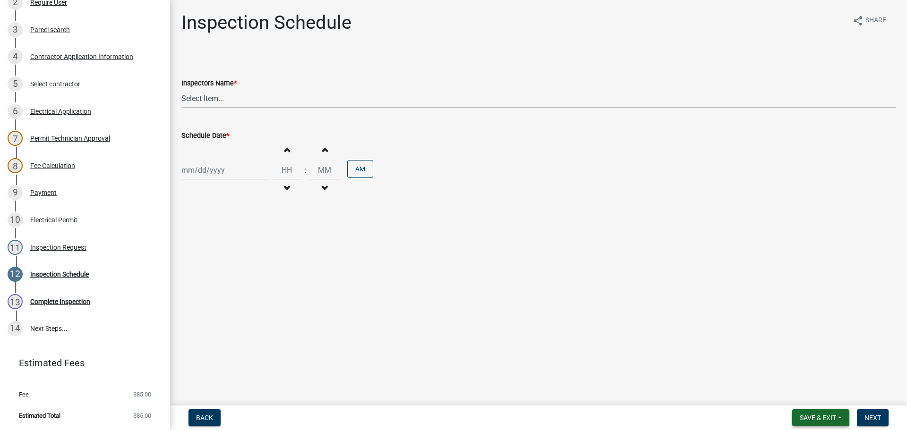
click at [821, 413] on button "Save & Exit" at bounding box center [820, 417] width 57 height 17
click at [811, 394] on button "Save & Exit" at bounding box center [811, 393] width 76 height 23
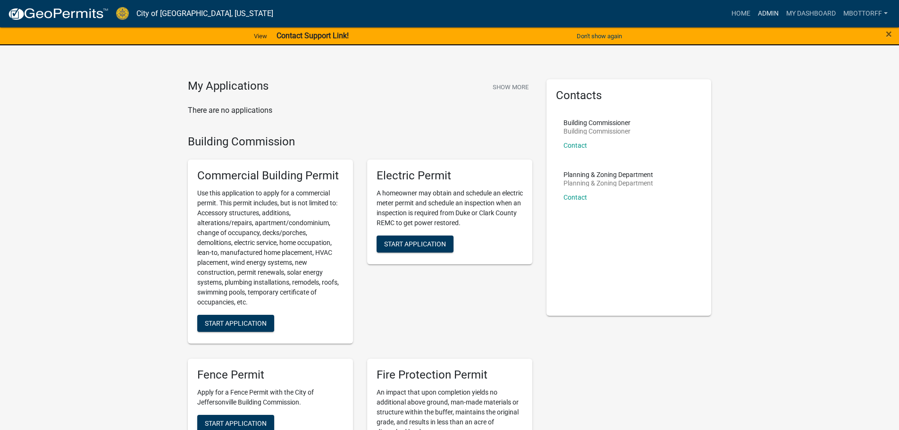
click at [763, 13] on link "Admin" at bounding box center [769, 14] width 28 height 18
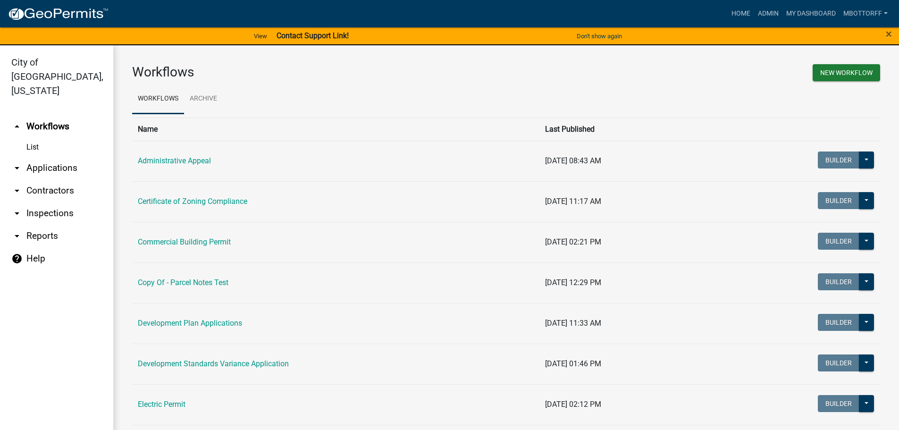
click at [42, 157] on link "arrow_drop_down Applications" at bounding box center [56, 168] width 113 height 23
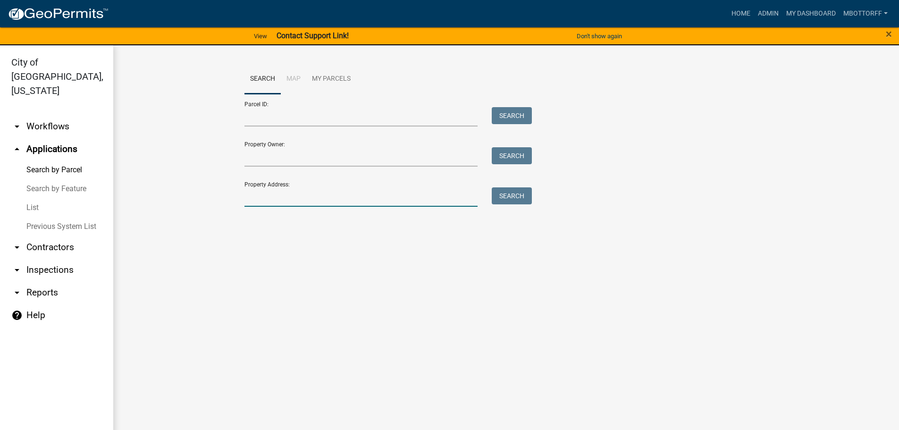
click at [279, 198] on input "Property Address:" at bounding box center [362, 196] width 234 height 19
type input "828 WATT"
click at [523, 198] on button "Search" at bounding box center [512, 195] width 40 height 17
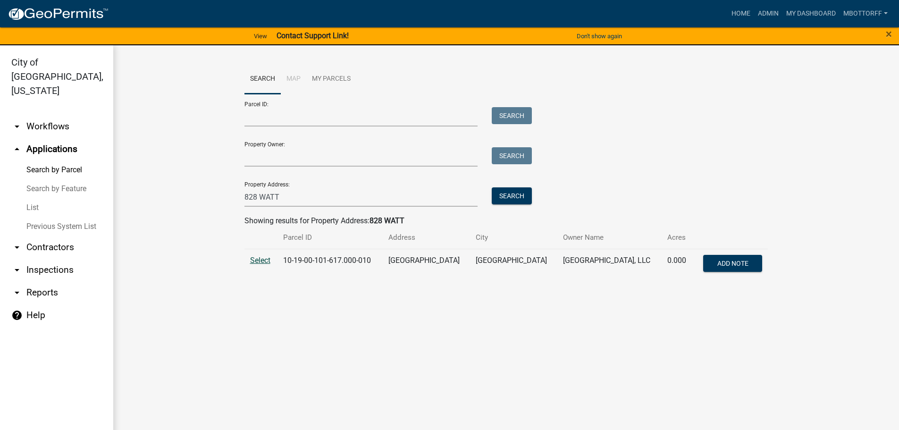
click at [262, 263] on span "Select" at bounding box center [260, 260] width 20 height 9
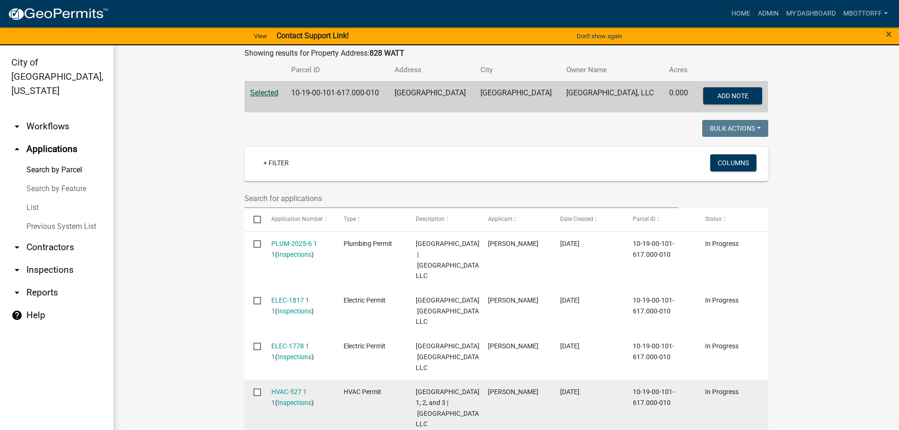
scroll to position [131, 0]
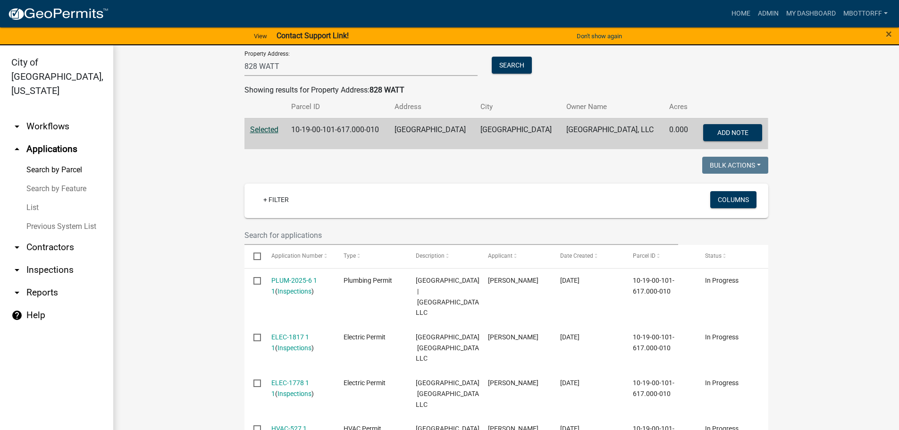
click at [42, 115] on link "arrow_drop_down Workflows" at bounding box center [56, 126] width 113 height 23
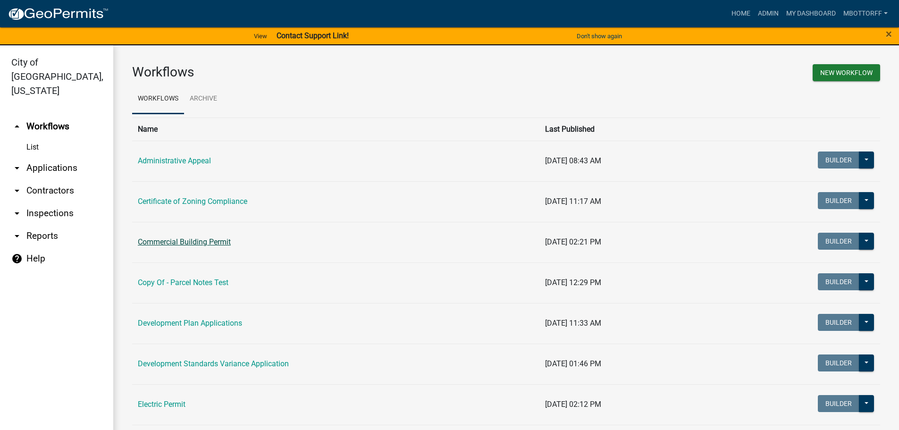
click at [193, 241] on link "Commercial Building Permit" at bounding box center [184, 241] width 93 height 9
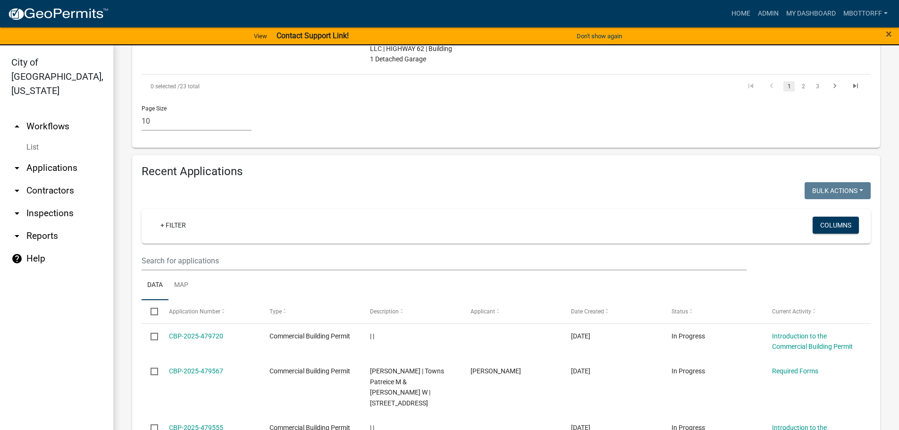
scroll to position [850, 0]
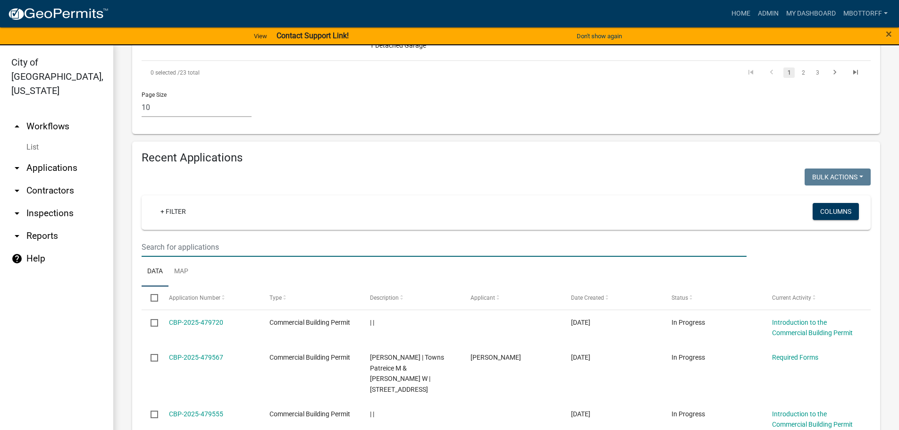
click at [160, 237] on input "text" at bounding box center [444, 246] width 605 height 19
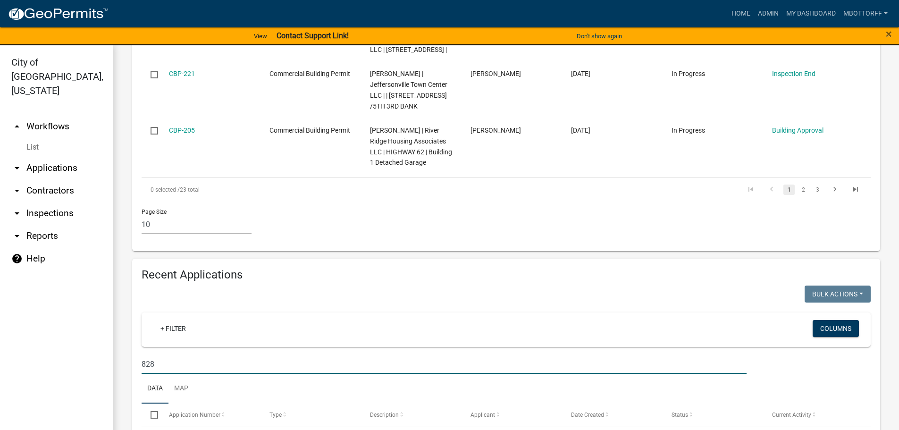
scroll to position [679, 0]
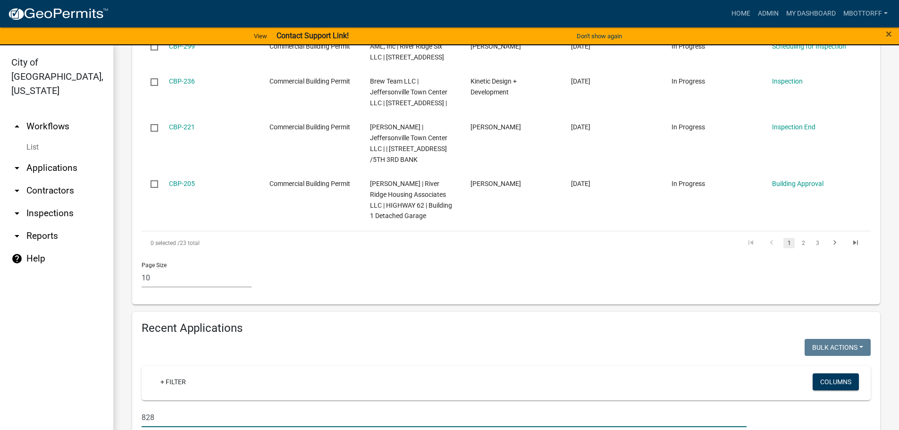
type input "828"
click at [34, 138] on link "List" at bounding box center [56, 147] width 113 height 19
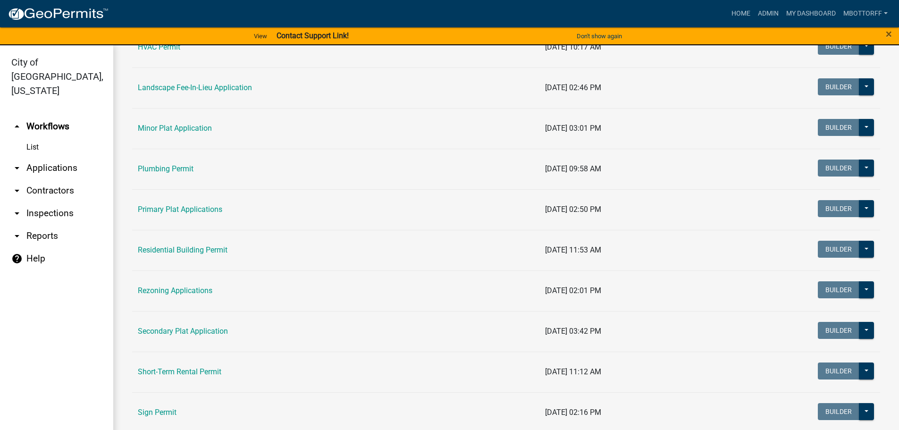
scroll to position [472, 0]
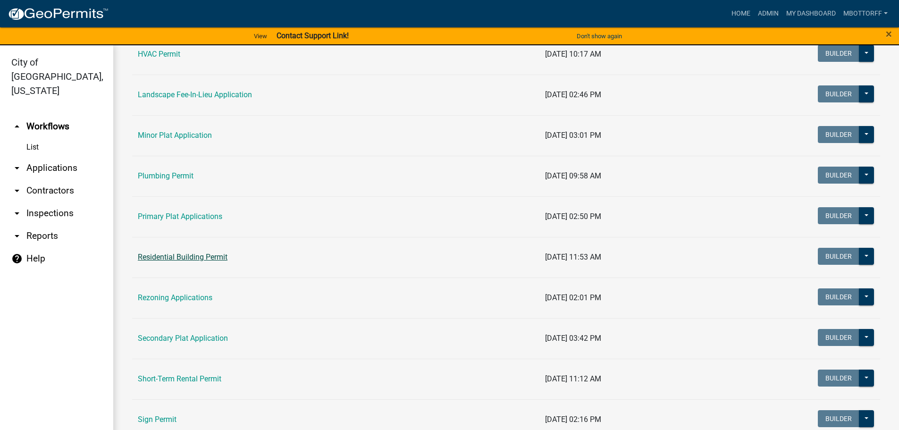
click at [197, 256] on link "Residential Building Permit" at bounding box center [183, 257] width 90 height 9
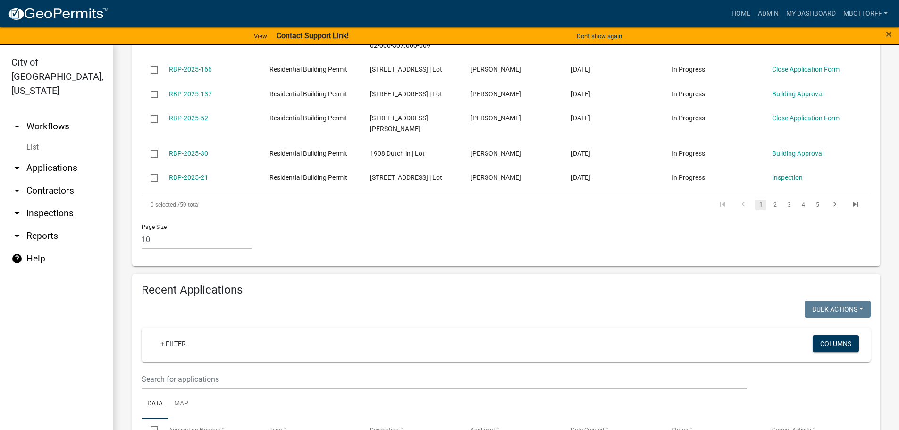
scroll to position [645, 0]
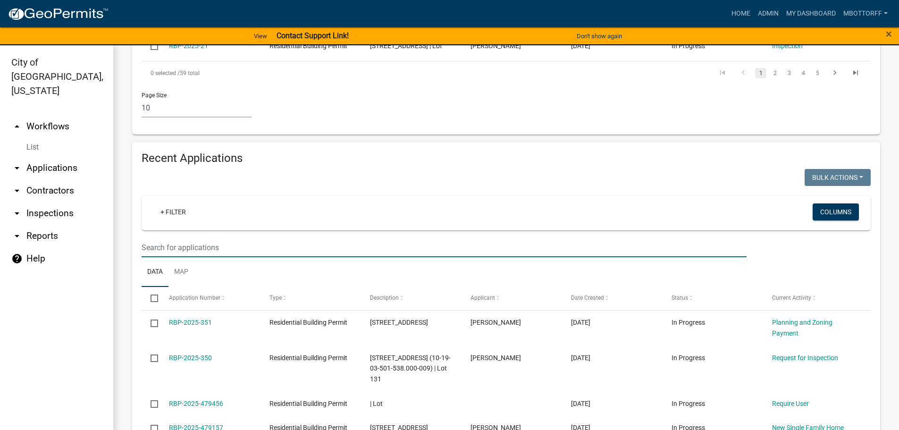
click at [167, 257] on input "text" at bounding box center [444, 247] width 605 height 19
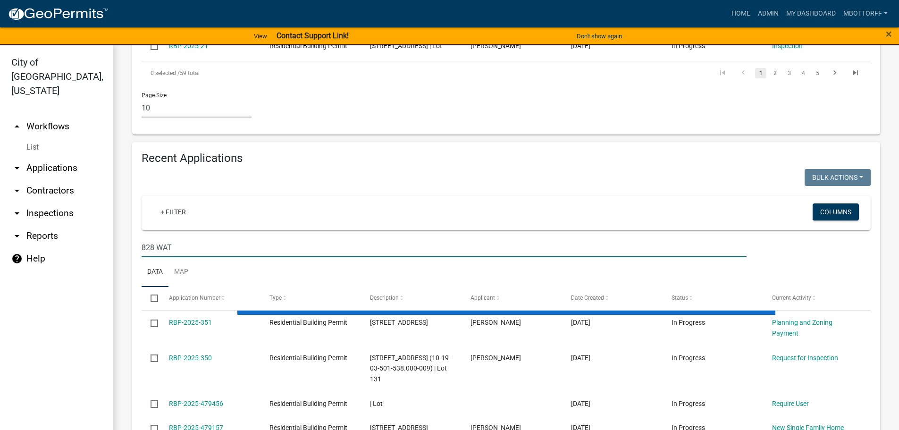
type input "828 WATT"
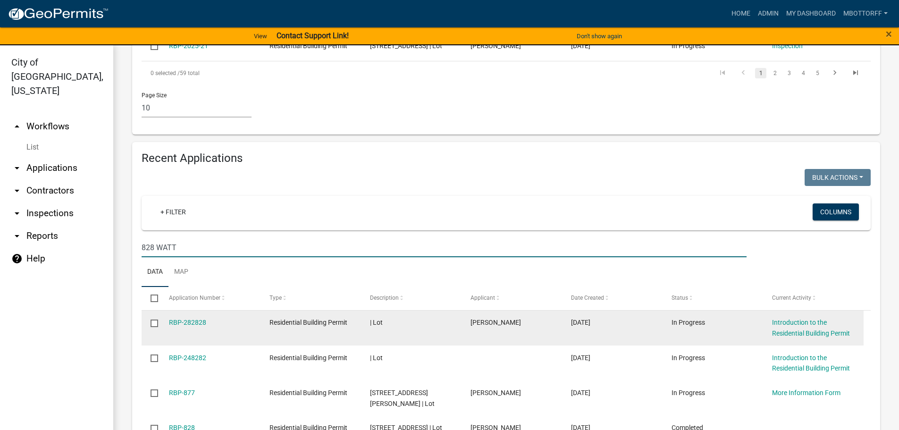
scroll to position [634, 0]
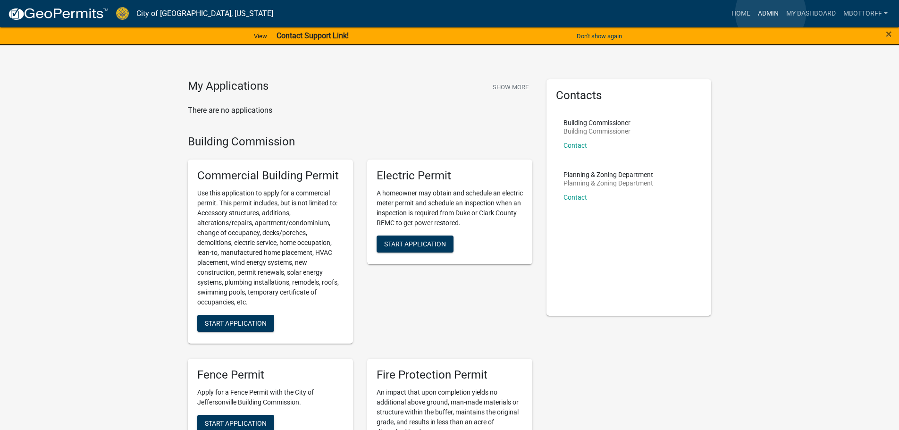
click at [772, 12] on link "Admin" at bounding box center [769, 14] width 28 height 18
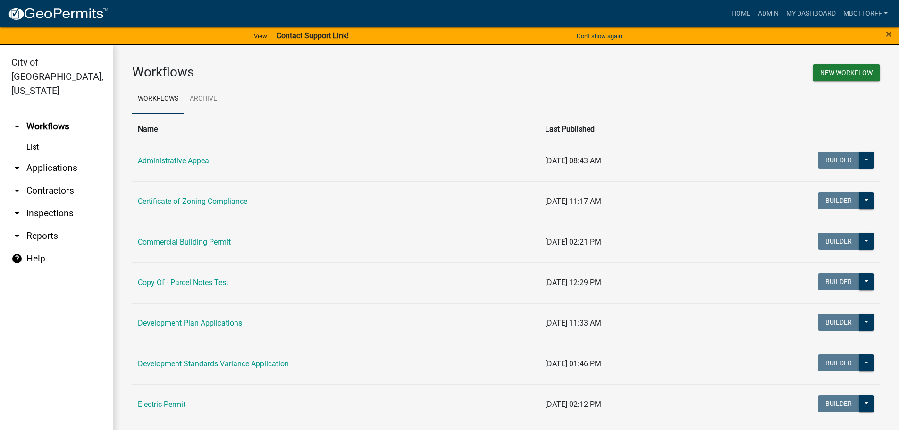
click at [50, 157] on link "arrow_drop_down Applications" at bounding box center [56, 168] width 113 height 23
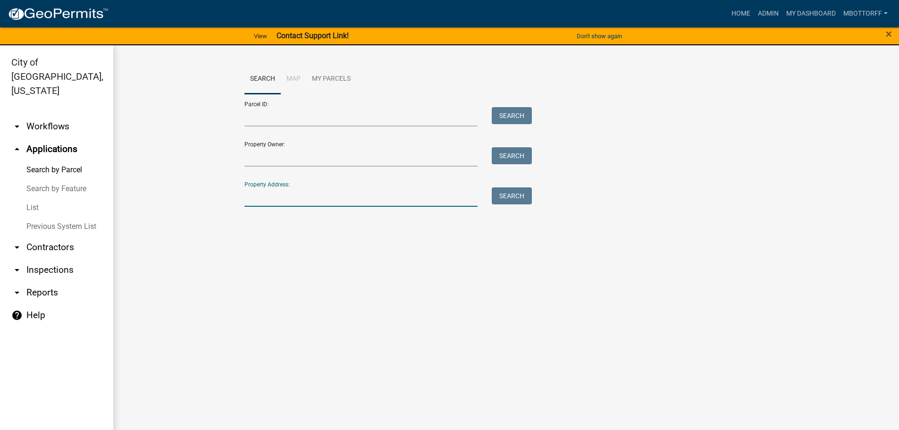
click at [281, 191] on input "Property Address:" at bounding box center [362, 196] width 234 height 19
type input "828 WATT"
click at [519, 196] on button "Search" at bounding box center [512, 195] width 40 height 17
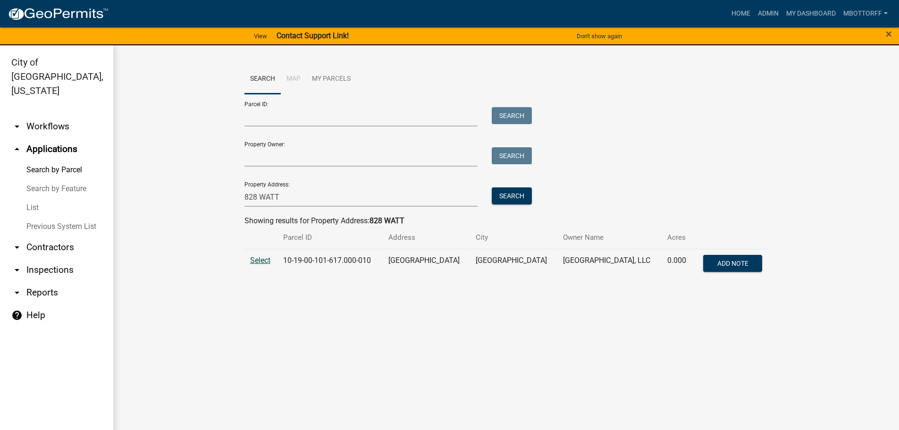
click at [261, 261] on span "Select" at bounding box center [260, 260] width 20 height 9
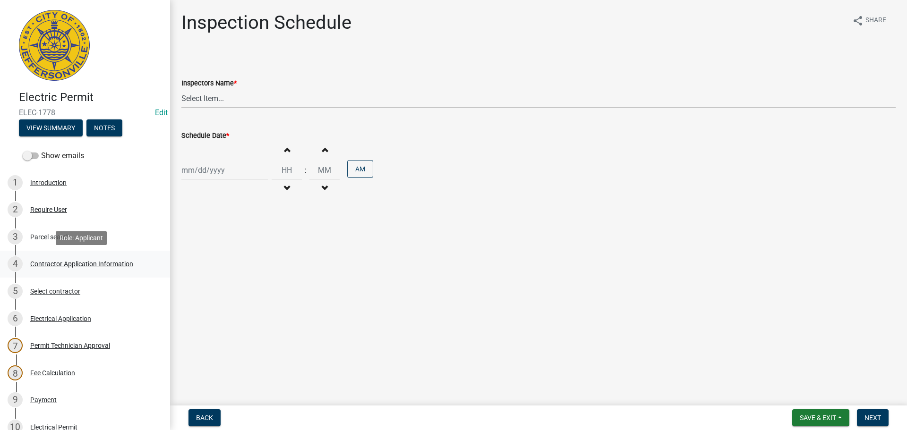
click at [56, 264] on div "Contractor Application Information" at bounding box center [81, 264] width 103 height 7
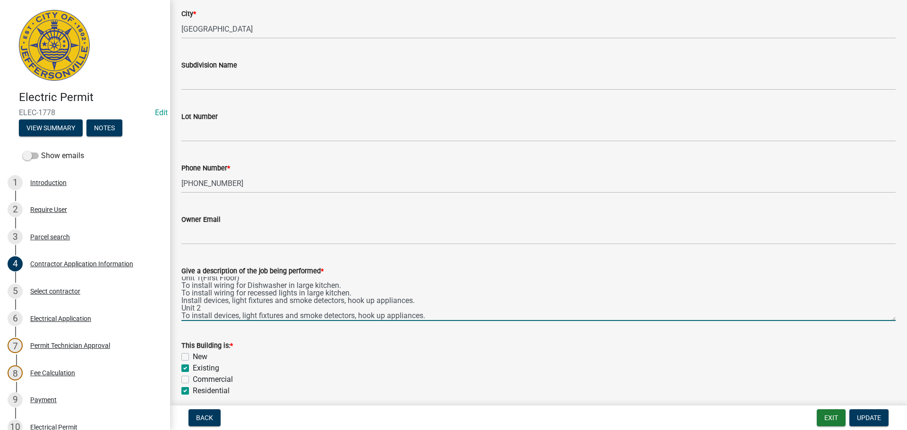
scroll to position [8, 0]
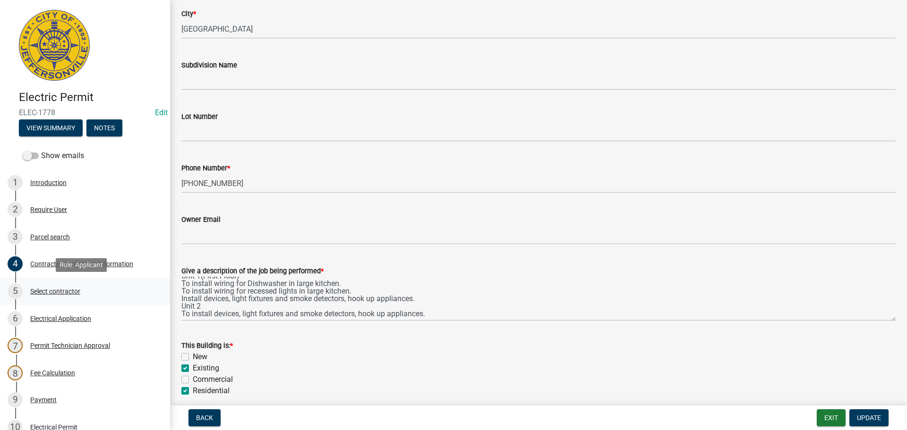
click at [56, 290] on div "Select contractor" at bounding box center [55, 291] width 50 height 7
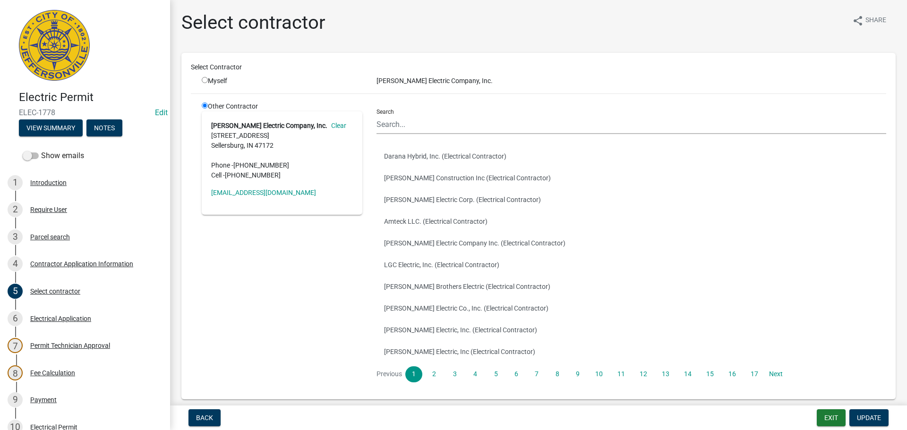
scroll to position [207, 0]
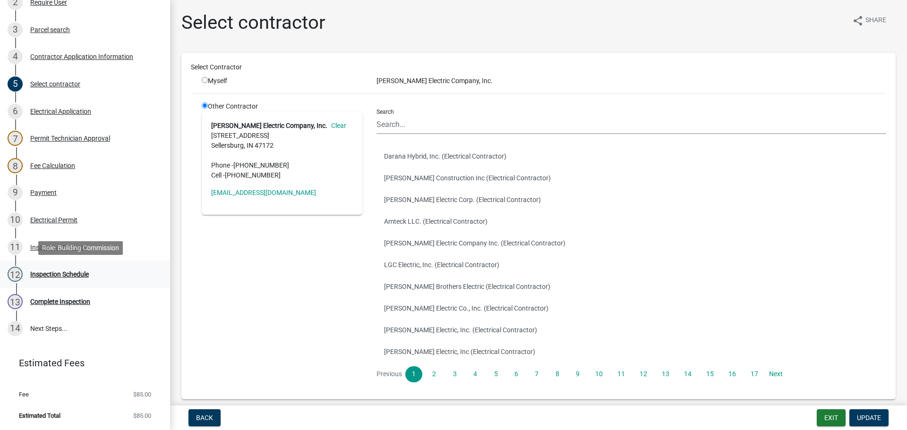
click at [51, 274] on div "Inspection Schedule" at bounding box center [59, 274] width 59 height 7
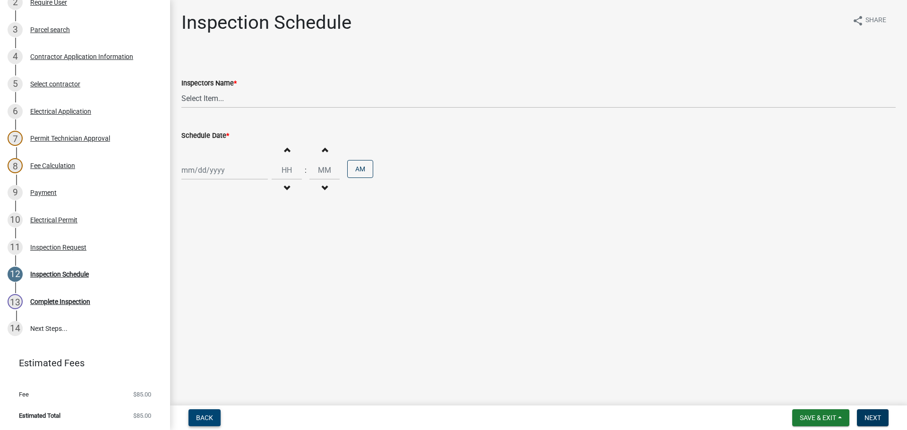
click at [206, 417] on span "Back" at bounding box center [204, 418] width 17 height 8
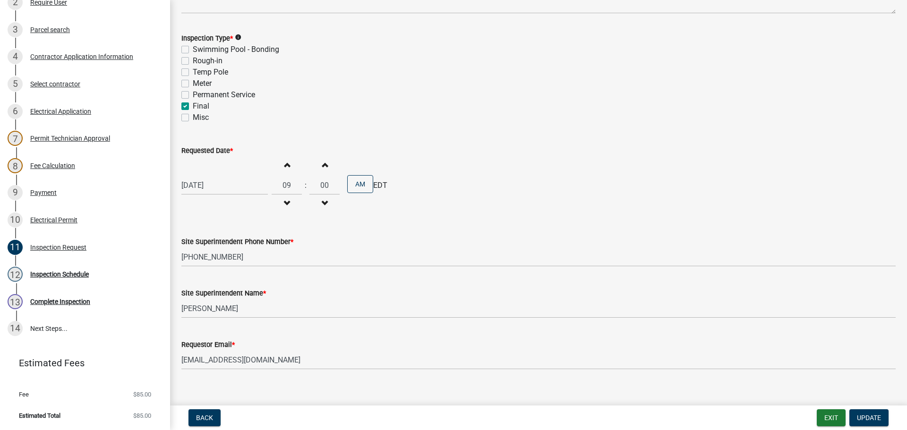
scroll to position [120, 0]
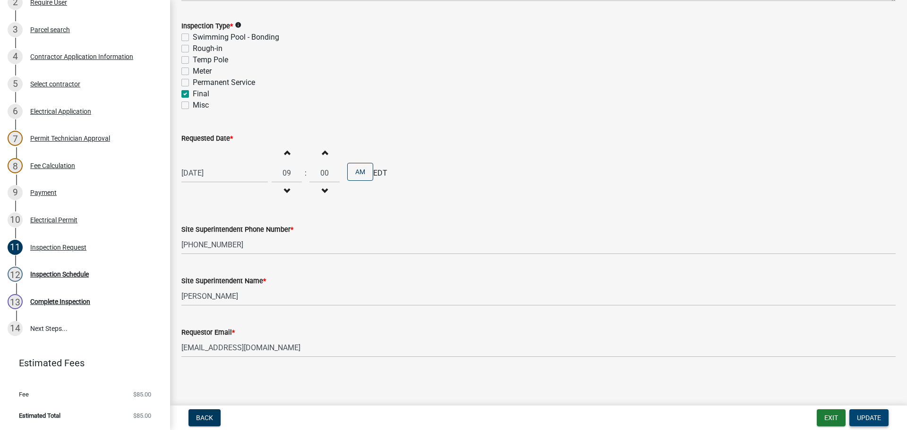
drag, startPoint x: 861, startPoint y: 417, endPoint x: 860, endPoint y: 411, distance: 6.2
click at [861, 417] on span "Update" at bounding box center [869, 418] width 24 height 8
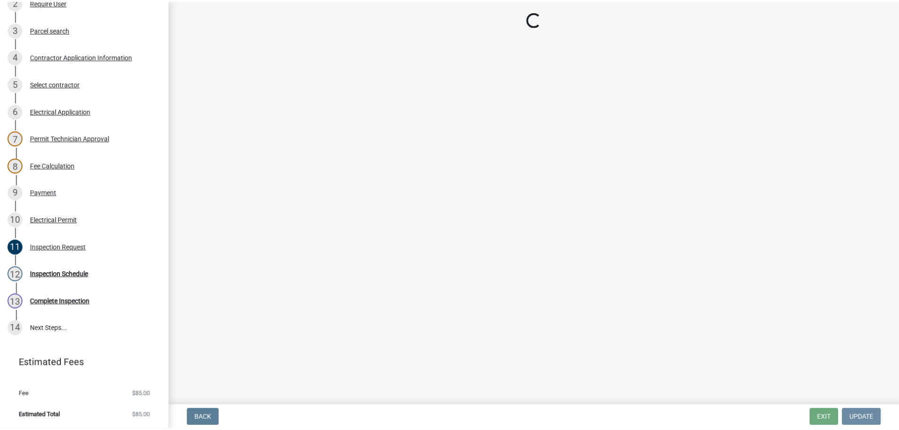
scroll to position [0, 0]
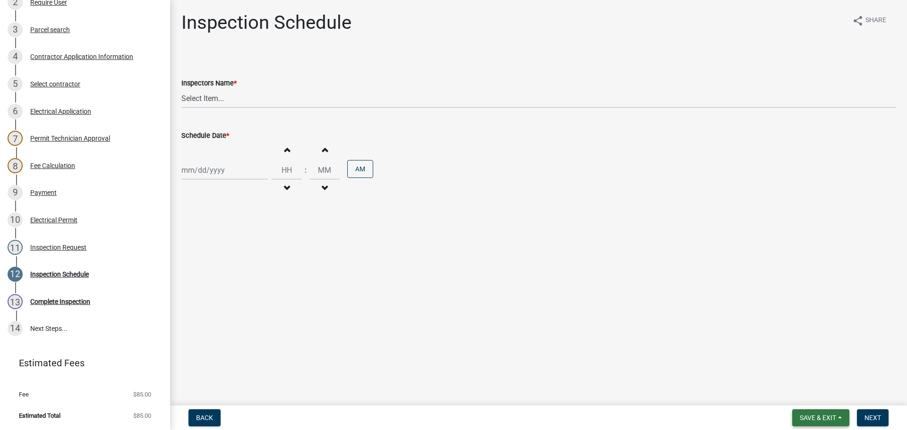
click at [818, 417] on span "Save & Exit" at bounding box center [817, 418] width 36 height 8
click at [805, 391] on button "Save & Exit" at bounding box center [811, 393] width 76 height 23
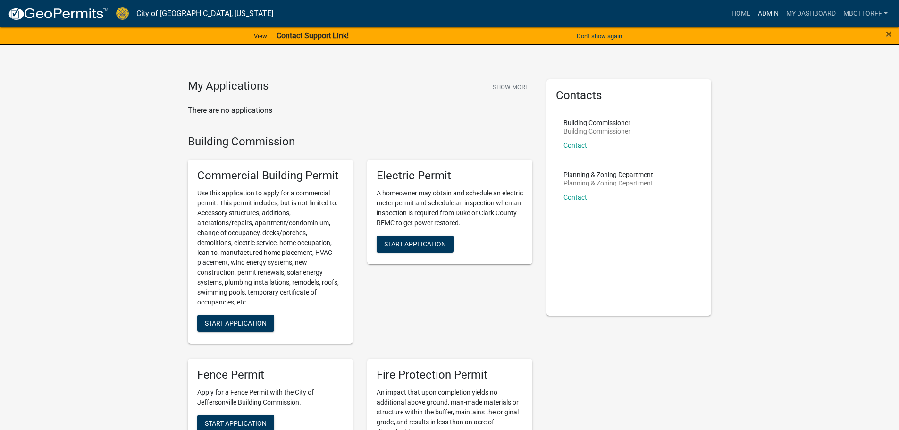
click at [764, 11] on link "Admin" at bounding box center [769, 14] width 28 height 18
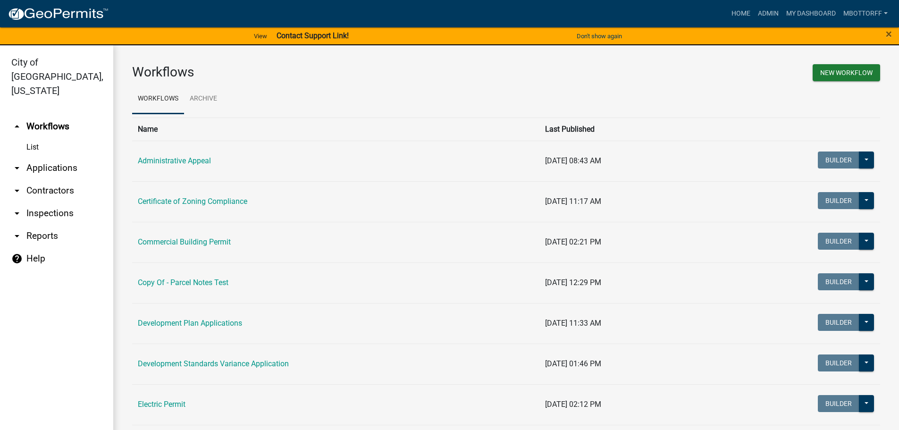
click at [38, 157] on link "arrow_drop_down Applications" at bounding box center [56, 168] width 113 height 23
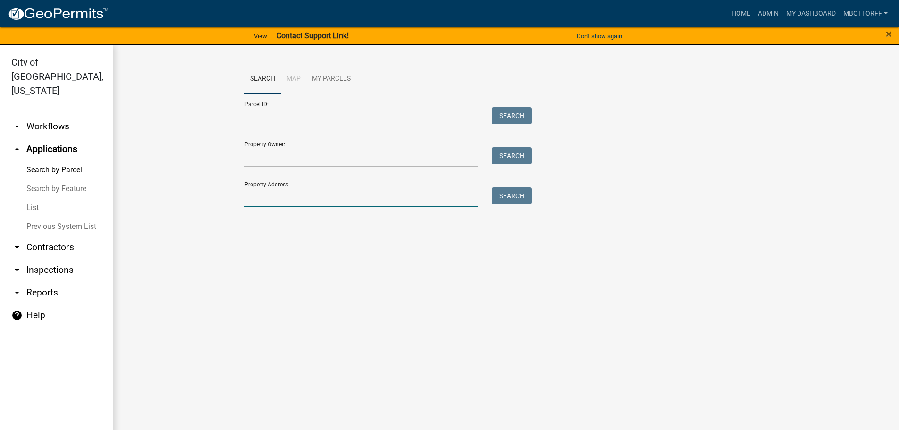
click at [255, 197] on input "Property Address:" at bounding box center [362, 196] width 234 height 19
type input "1712 NOLE"
click at [513, 198] on button "Search" at bounding box center [512, 195] width 40 height 17
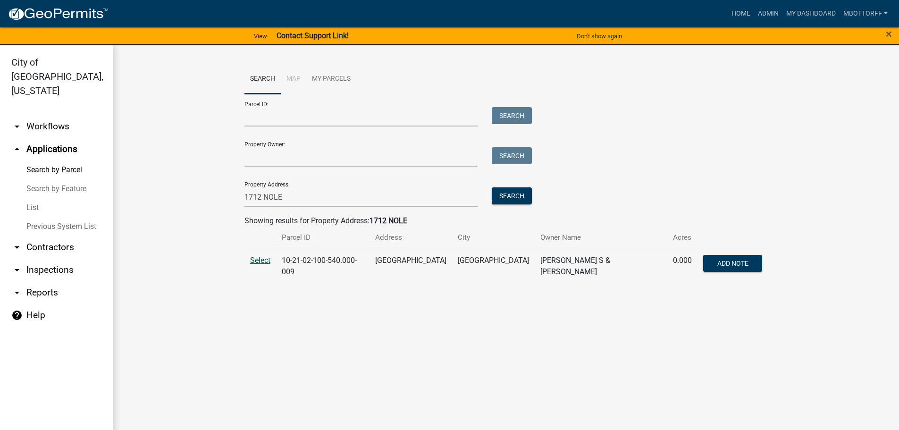
click at [256, 258] on span "Select" at bounding box center [260, 260] width 20 height 9
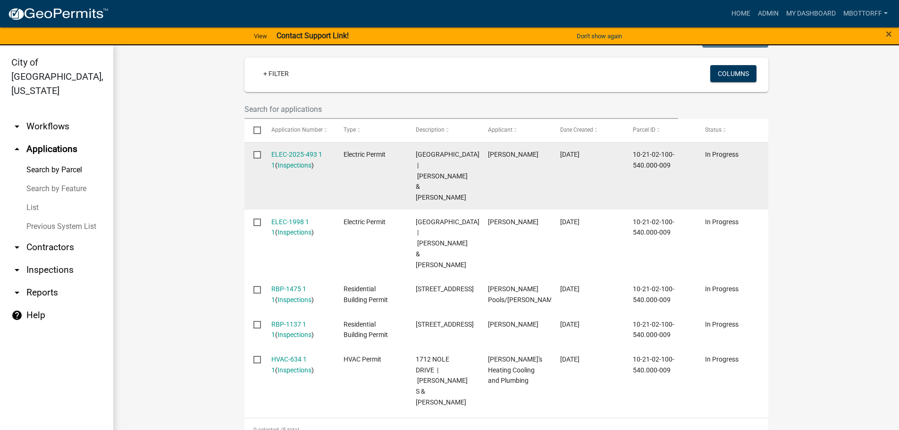
scroll to position [363, 0]
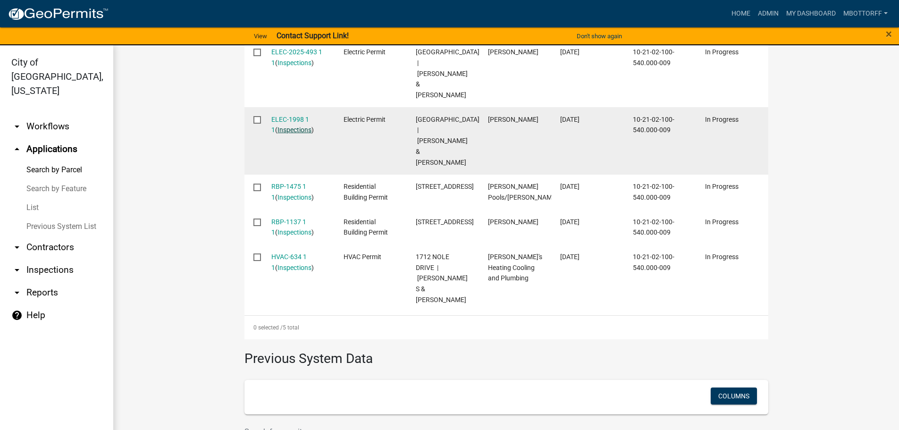
click at [293, 127] on link "Inspections" at bounding box center [295, 130] width 34 height 8
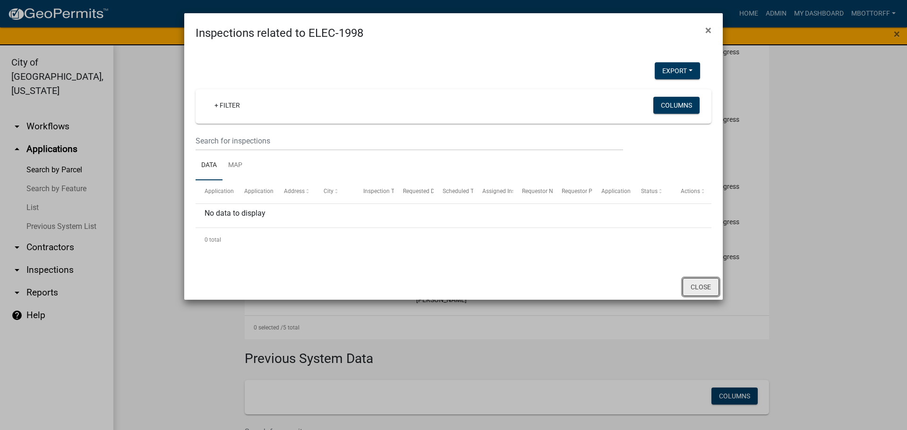
click at [699, 280] on button "Close" at bounding box center [700, 287] width 36 height 18
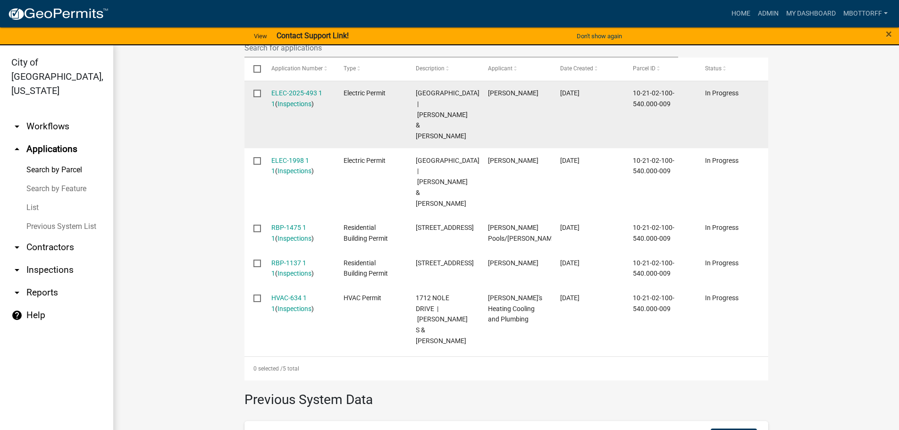
scroll to position [268, 0]
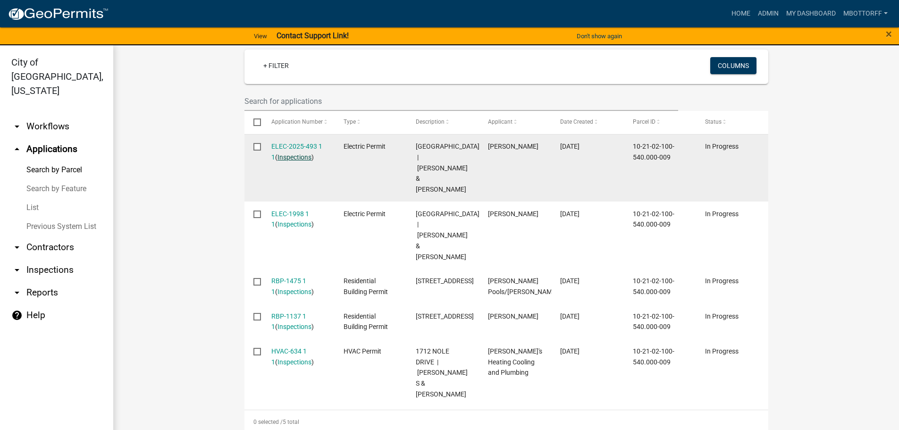
click at [278, 153] on link "Inspections" at bounding box center [295, 157] width 34 height 8
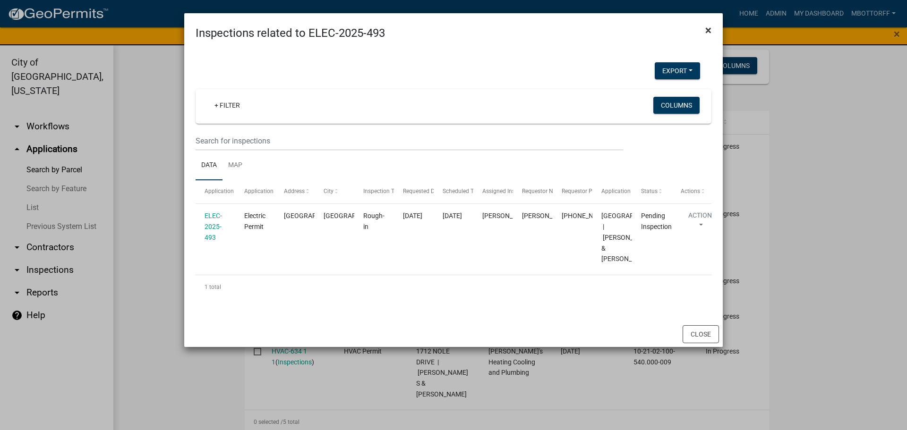
click at [705, 30] on span "×" at bounding box center [708, 30] width 6 height 13
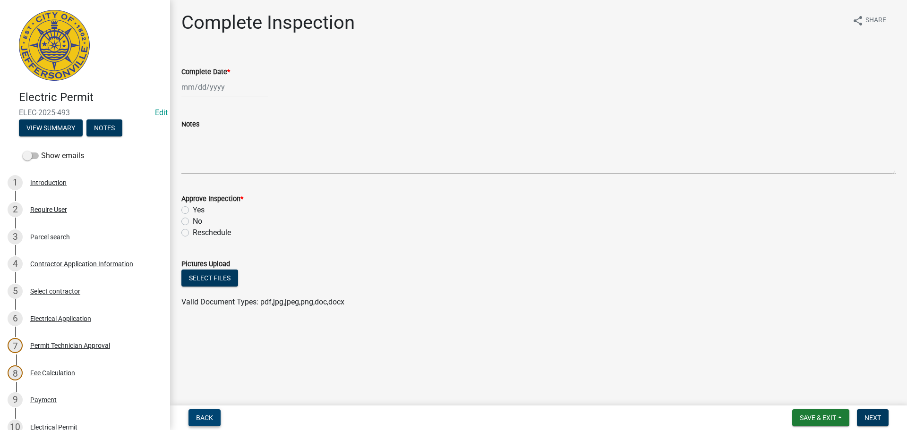
drag, startPoint x: 195, startPoint y: 417, endPoint x: 427, endPoint y: 341, distance: 243.5
click at [197, 416] on button "Back" at bounding box center [204, 417] width 32 height 17
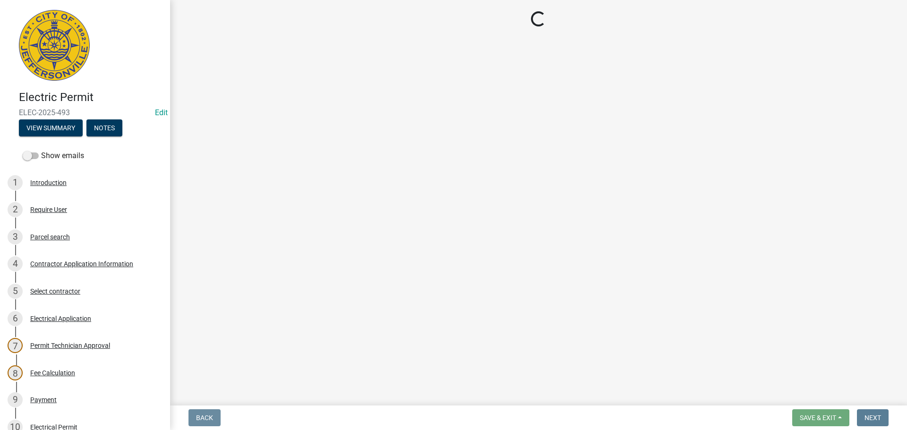
select select "36a8b8f0-2ef8-43e9-ae06-718f51af8d36"
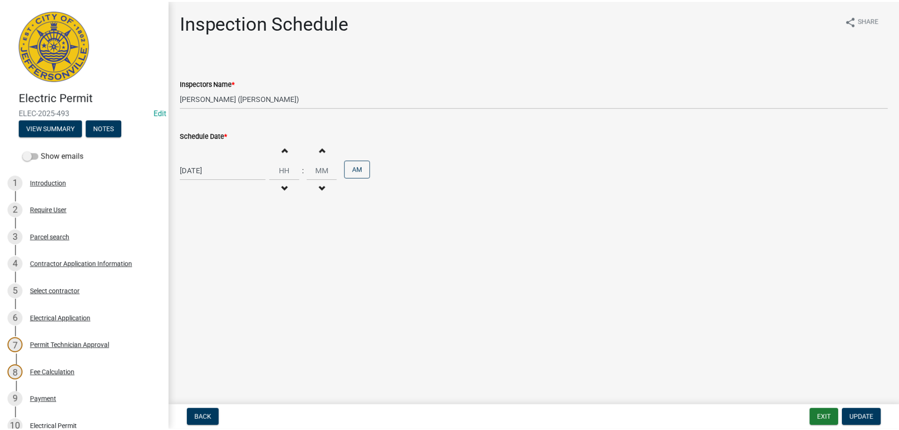
scroll to position [207, 0]
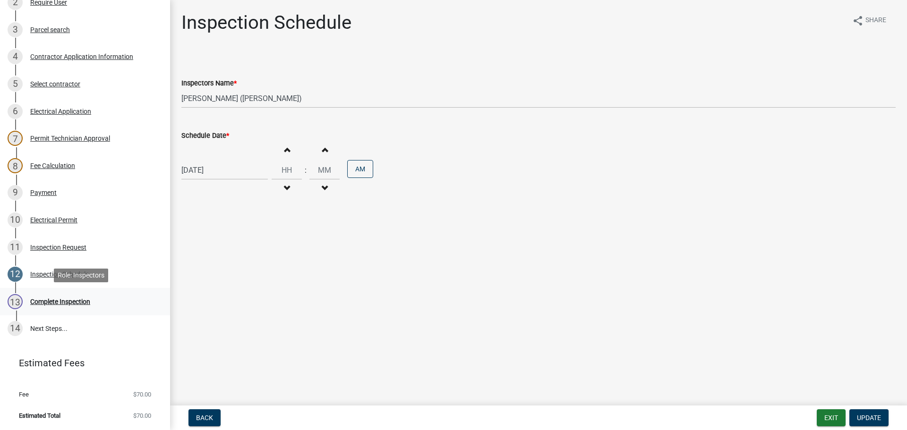
click at [57, 301] on div "Complete Inspection" at bounding box center [60, 301] width 60 height 7
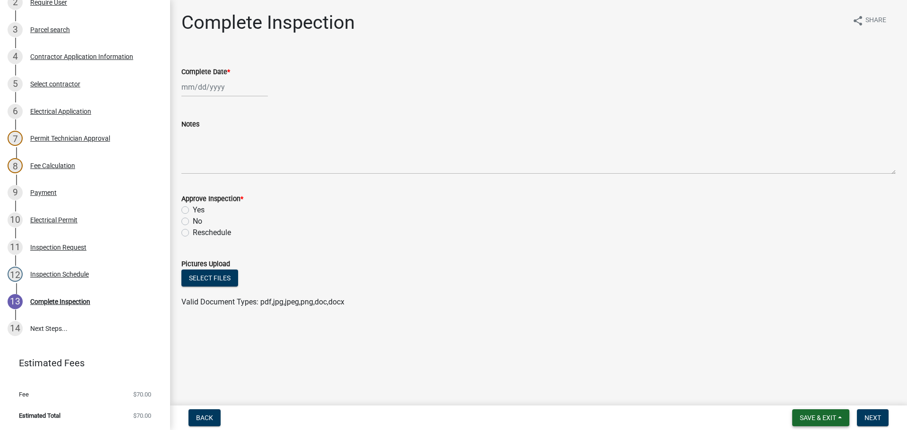
click at [820, 419] on span "Save & Exit" at bounding box center [817, 418] width 36 height 8
click at [806, 396] on button "Save & Exit" at bounding box center [811, 393] width 76 height 23
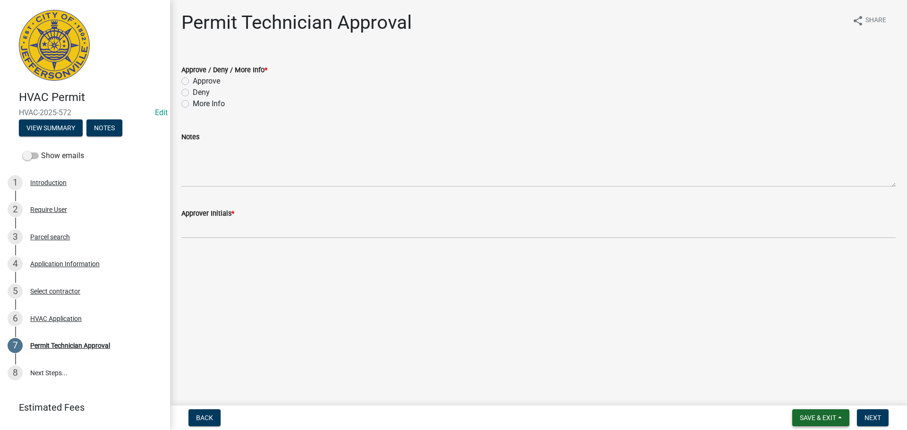
click at [810, 419] on span "Save & Exit" at bounding box center [817, 418] width 36 height 8
click at [804, 394] on button "Save & Exit" at bounding box center [811, 393] width 76 height 23
click at [814, 419] on span "Save & Exit" at bounding box center [817, 418] width 36 height 8
click at [805, 395] on button "Save & Exit" at bounding box center [811, 393] width 76 height 23
